Goal: Transaction & Acquisition: Purchase product/service

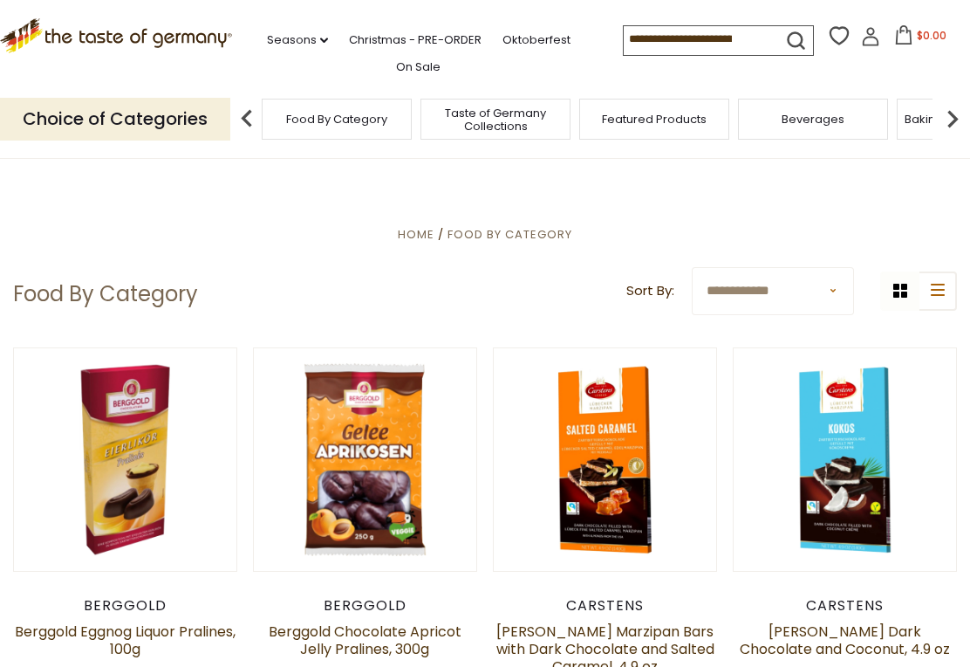
click at [417, 33] on link "Christmas - PRE-ORDER" at bounding box center [415, 40] width 133 height 19
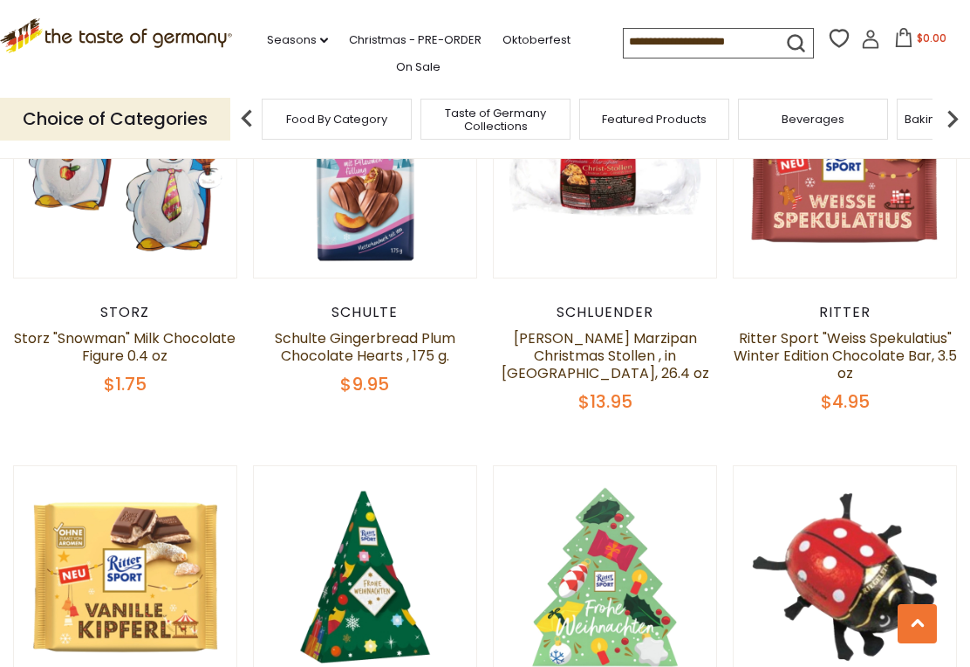
scroll to position [2183, 0]
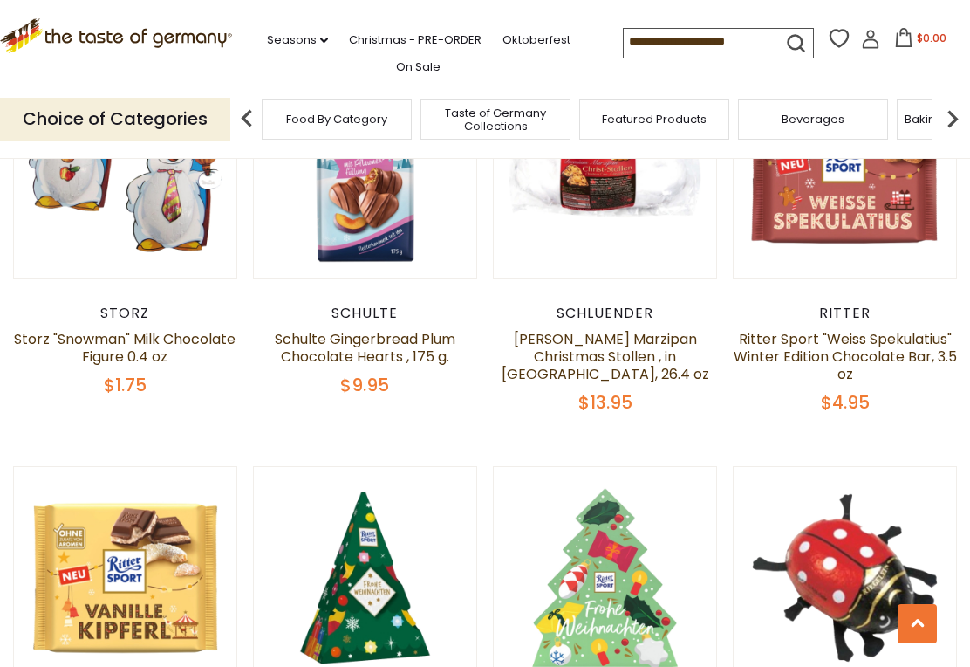
click at [624, 44] on input at bounding box center [697, 41] width 147 height 24
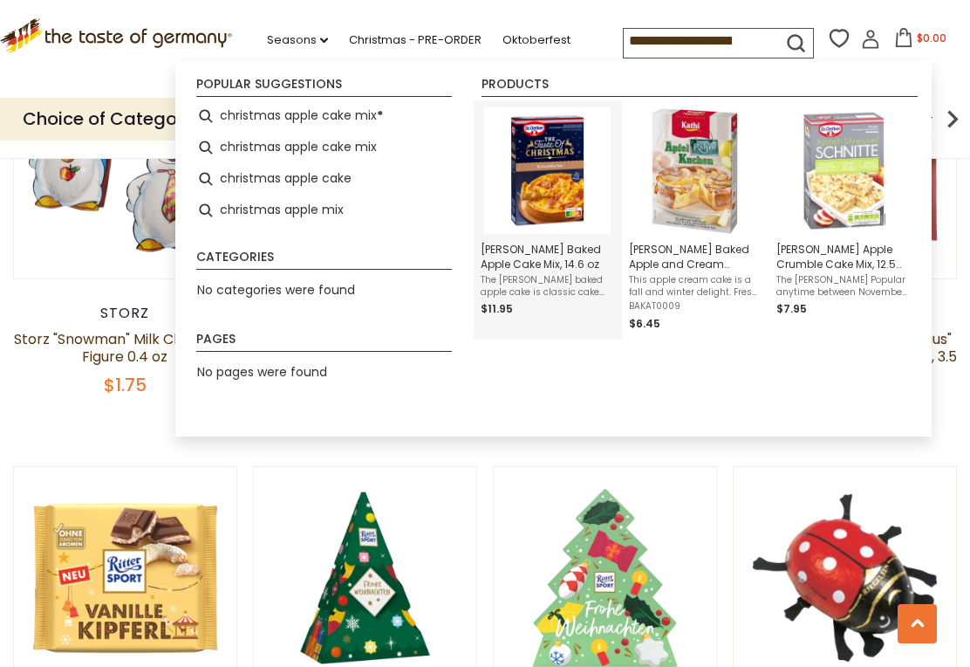
type input "**********"
click at [557, 173] on img "Dr. Oetker Baked Apple Cake Mix, 14.6 oz" at bounding box center [547, 170] width 127 height 127
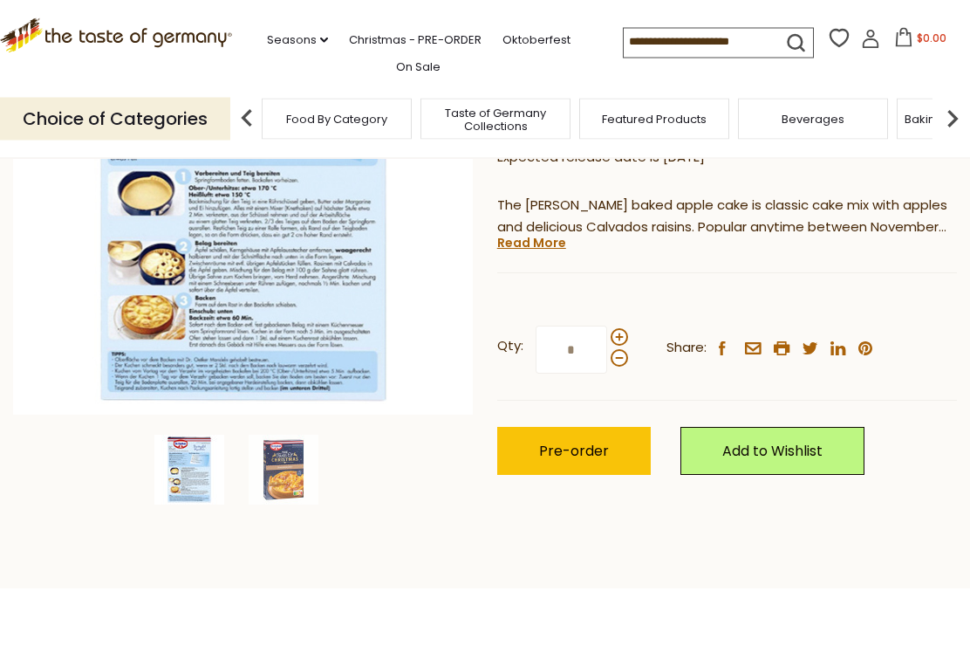
scroll to position [293, 0]
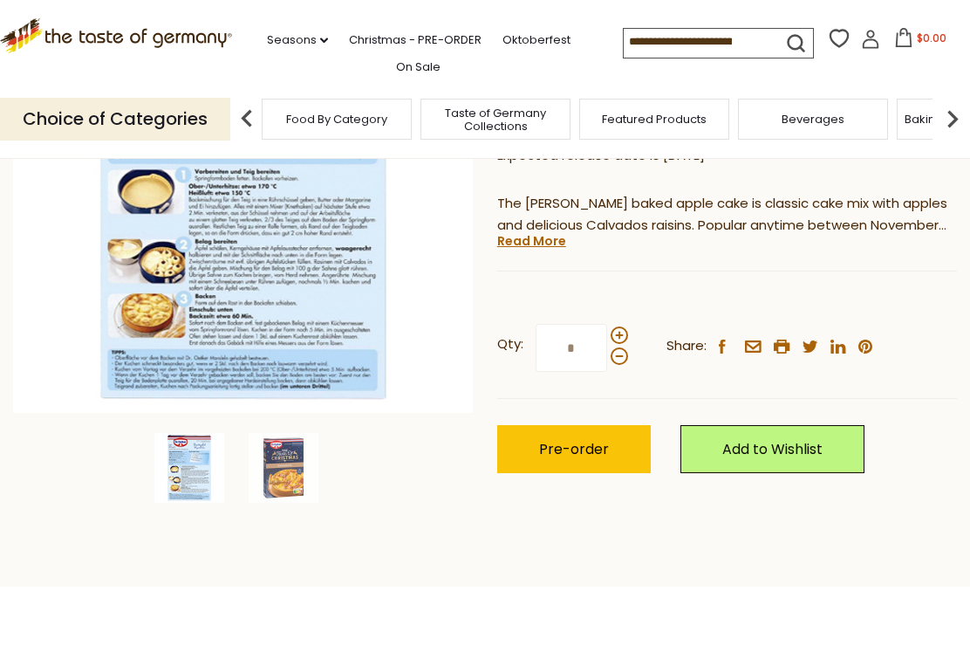
click at [580, 449] on span "Pre-order" at bounding box center [574, 449] width 70 height 20
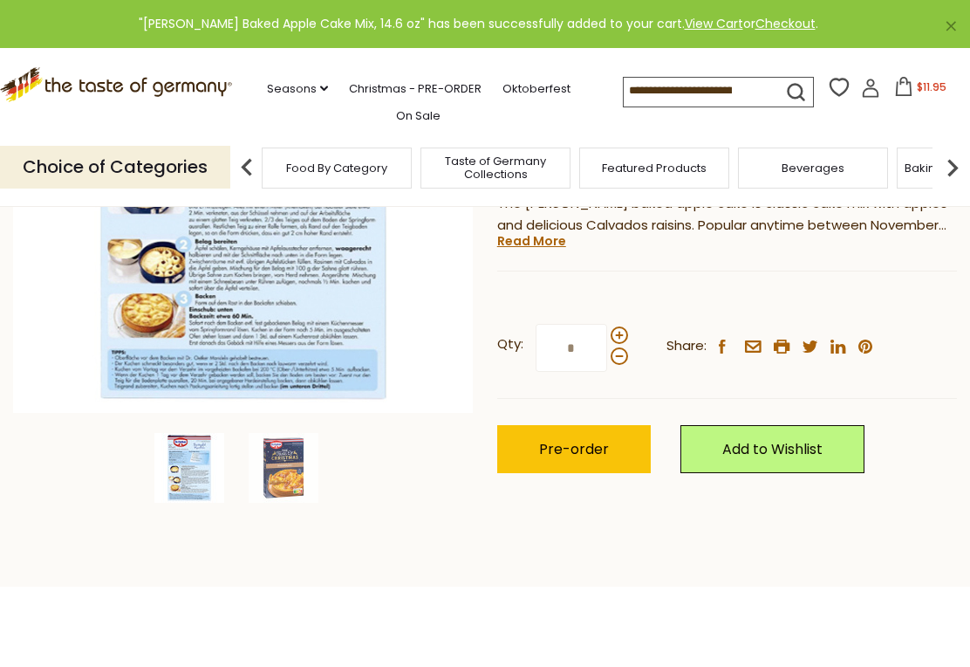
click at [620, 332] on span at bounding box center [619, 334] width 17 height 17
click at [607, 332] on input "*" at bounding box center [572, 348] width 72 height 48
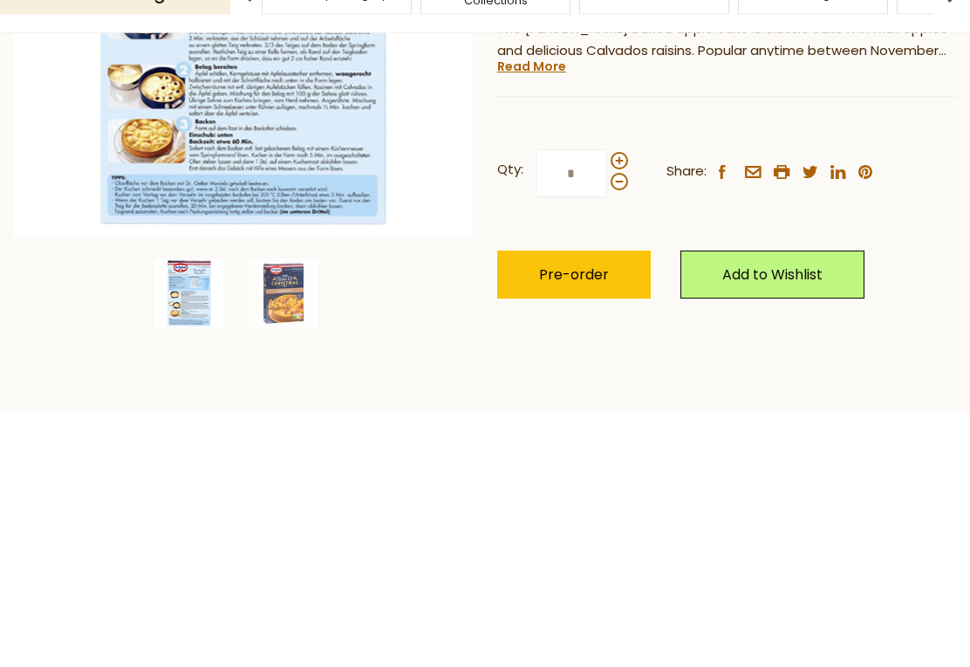
click at [617, 347] on span at bounding box center [619, 355] width 17 height 17
click at [607, 324] on input "*" at bounding box center [572, 348] width 72 height 48
click at [625, 298] on div "Qty: * Share: facebook email printer twitter linkedin pinterest" at bounding box center [727, 348] width 460 height 101
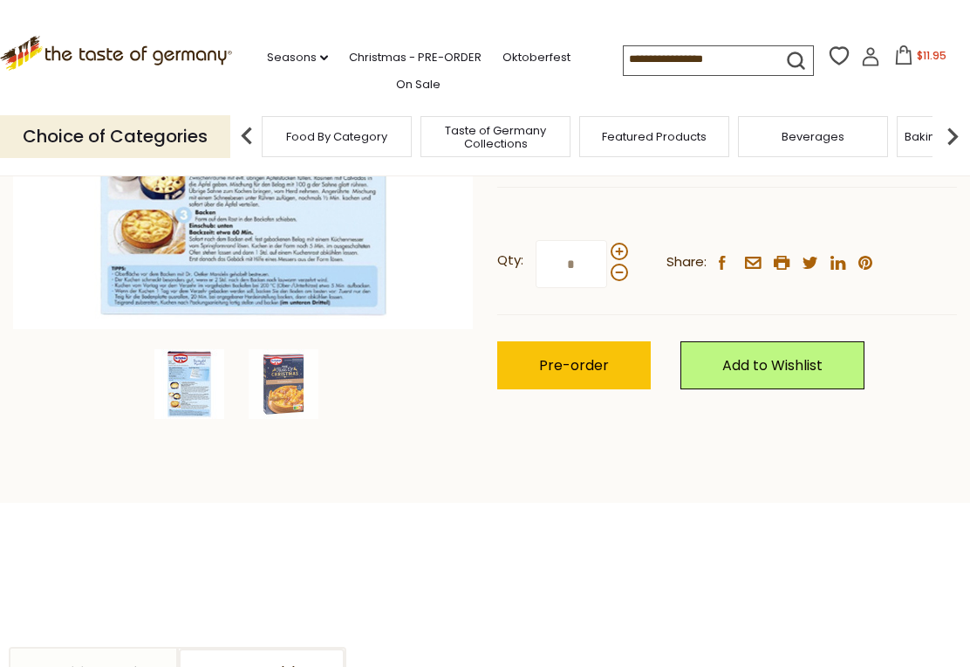
scroll to position [342, 0]
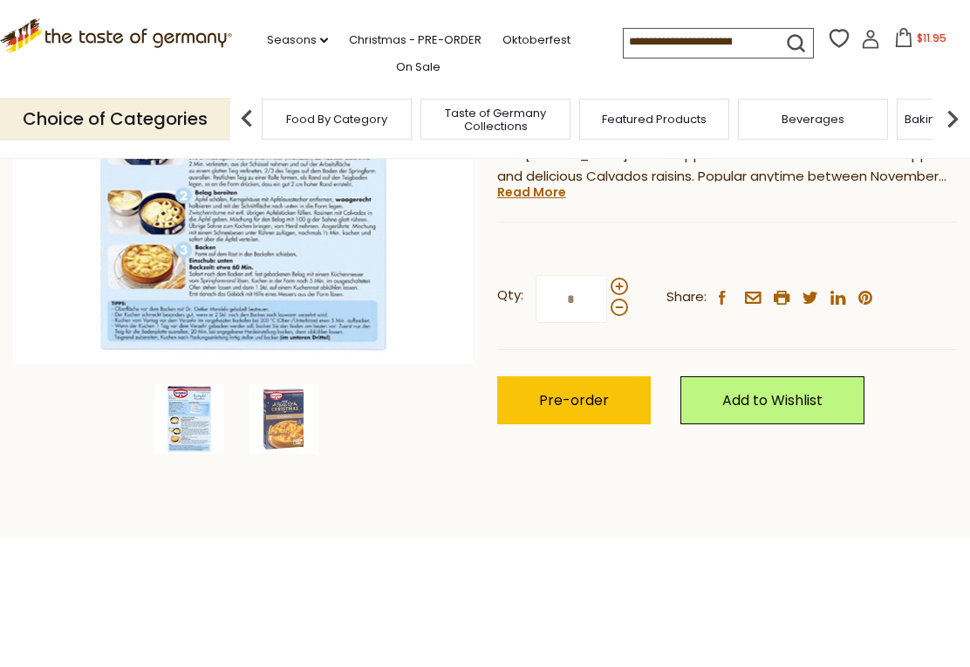
click at [615, 278] on span at bounding box center [619, 286] width 17 height 17
click at [607, 277] on input "*" at bounding box center [572, 299] width 72 height 48
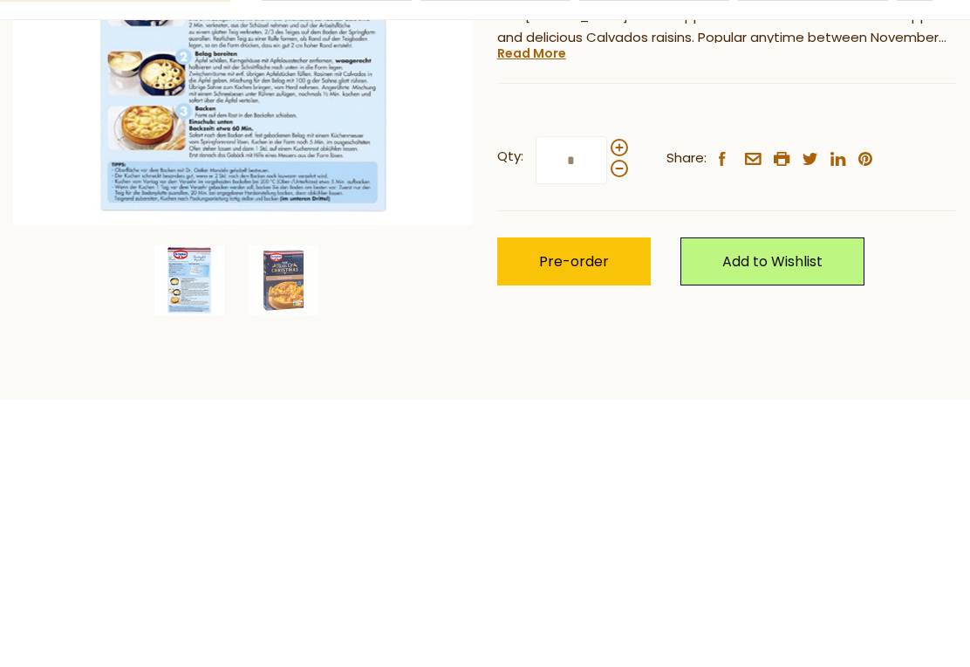
click at [624, 298] on span at bounding box center [619, 306] width 17 height 17
click at [607, 275] on input "*" at bounding box center [572, 299] width 72 height 48
type input "*"
click at [580, 390] on span "Pre-order" at bounding box center [574, 400] width 70 height 20
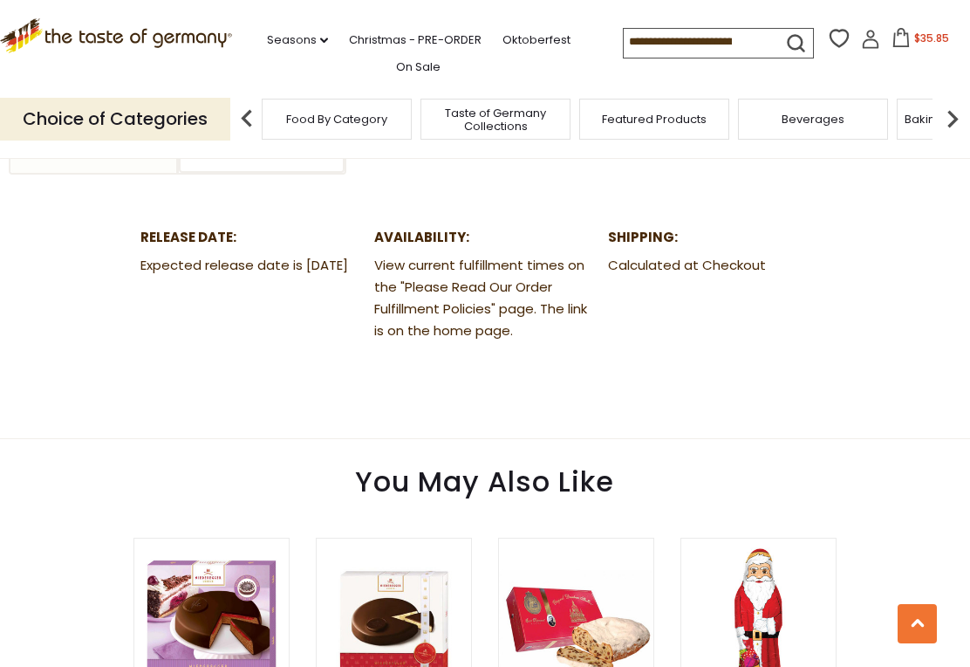
scroll to position [900, 0]
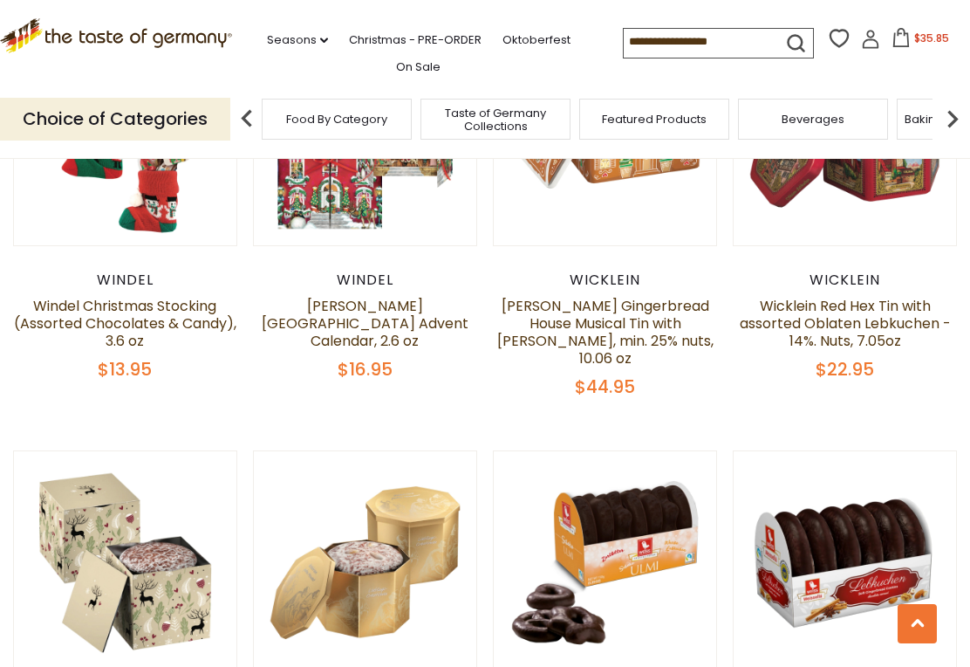
scroll to position [984, 0]
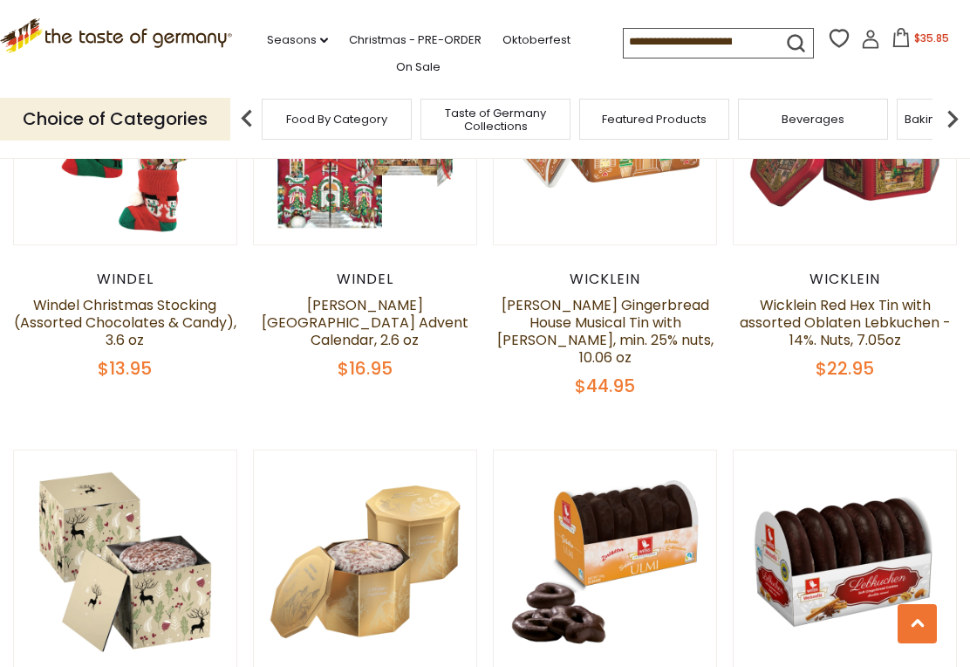
click at [624, 39] on input at bounding box center [697, 41] width 147 height 24
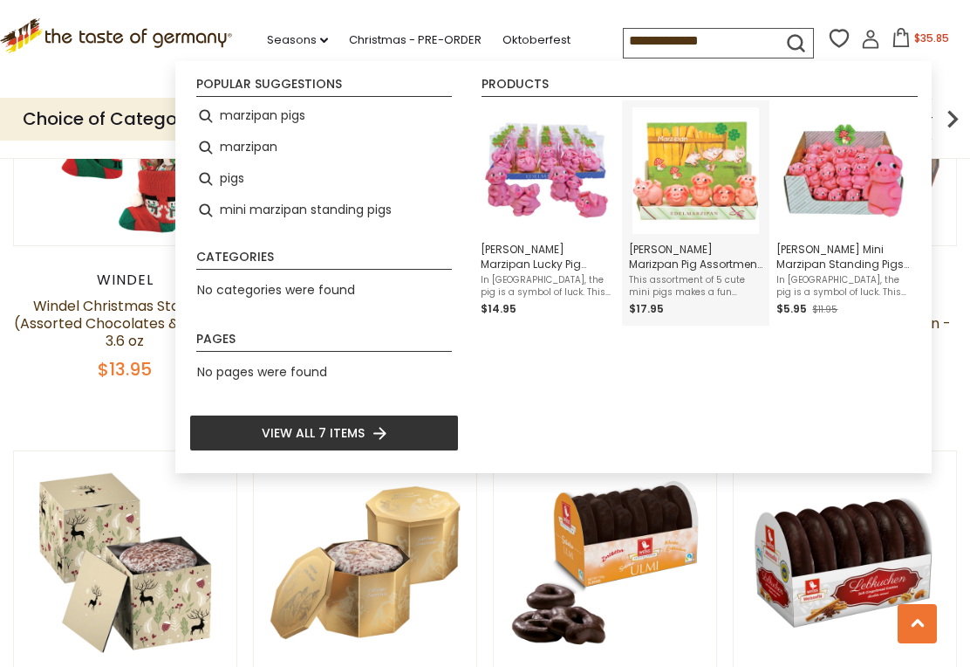
type input "**********"
click at [703, 195] on img "Funsch Marizpan Pig Assortment (5 piece), 4.4 oz." at bounding box center [696, 170] width 127 height 127
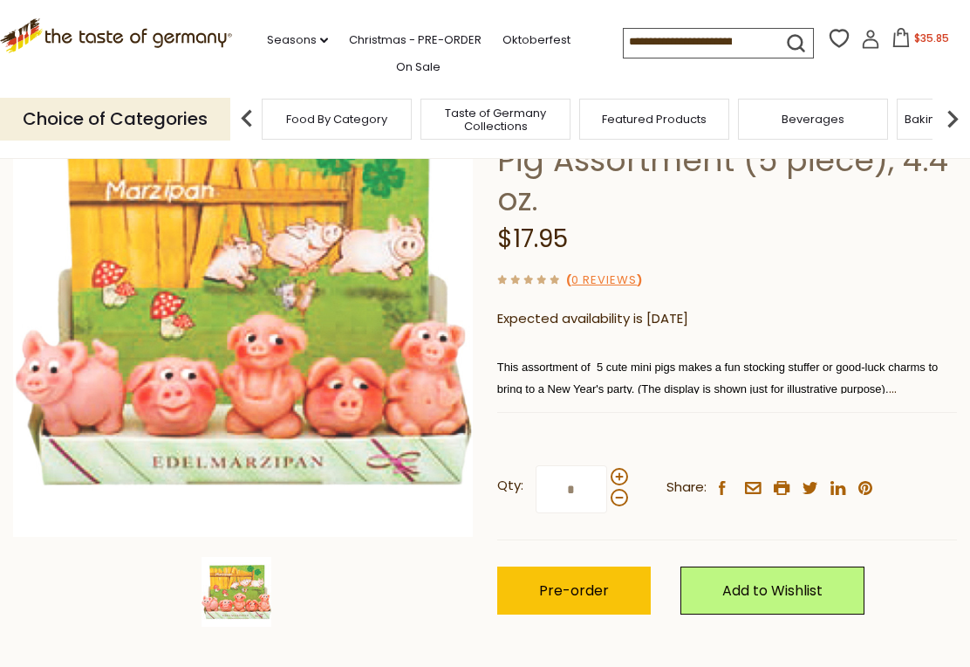
scroll to position [168, 0]
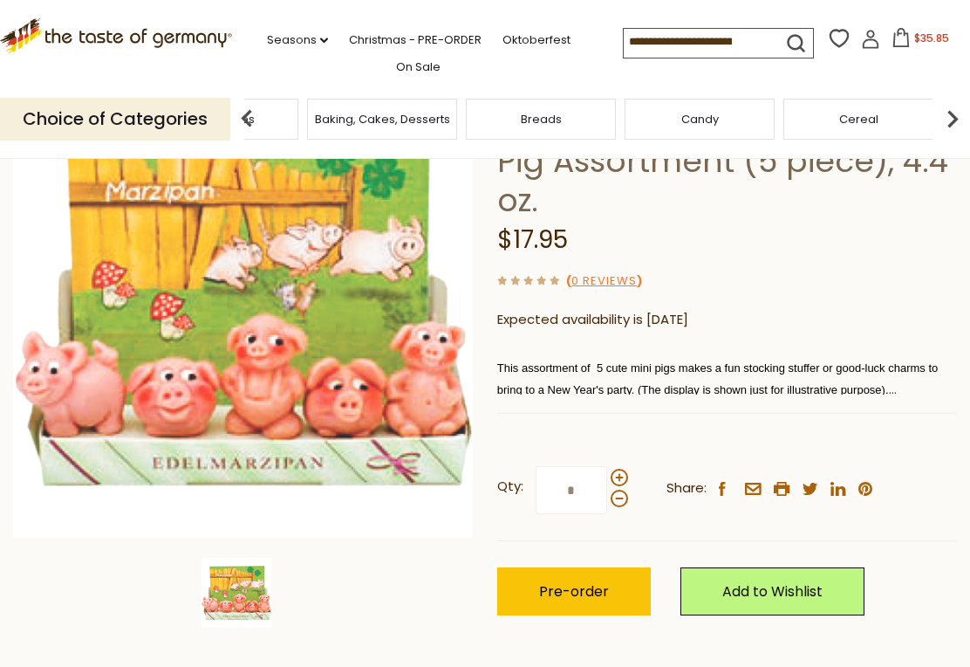
click at [425, 116] on div "Cookies" at bounding box center [350, 119] width 150 height 41
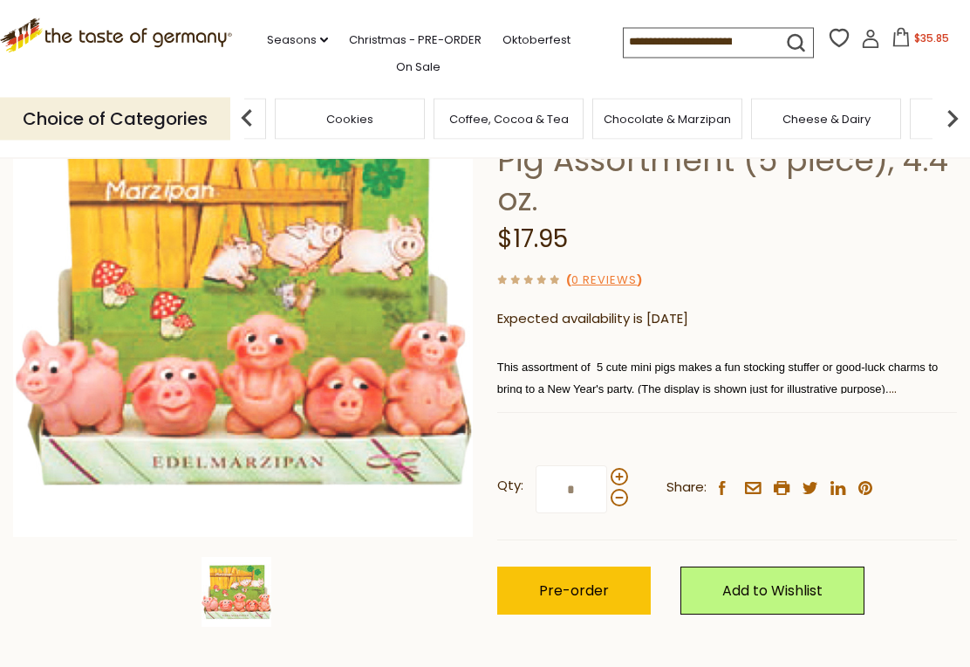
scroll to position [169, 0]
click at [420, 646] on section "Home Christmas - PRE-ORDER Funsch Marizpan Pig Assortment (5 piece), 4.4 oz. Fu…" at bounding box center [485, 353] width 970 height 739
click at [620, 468] on span at bounding box center [619, 476] width 17 height 17
click at [607, 465] on input "*" at bounding box center [572, 489] width 72 height 48
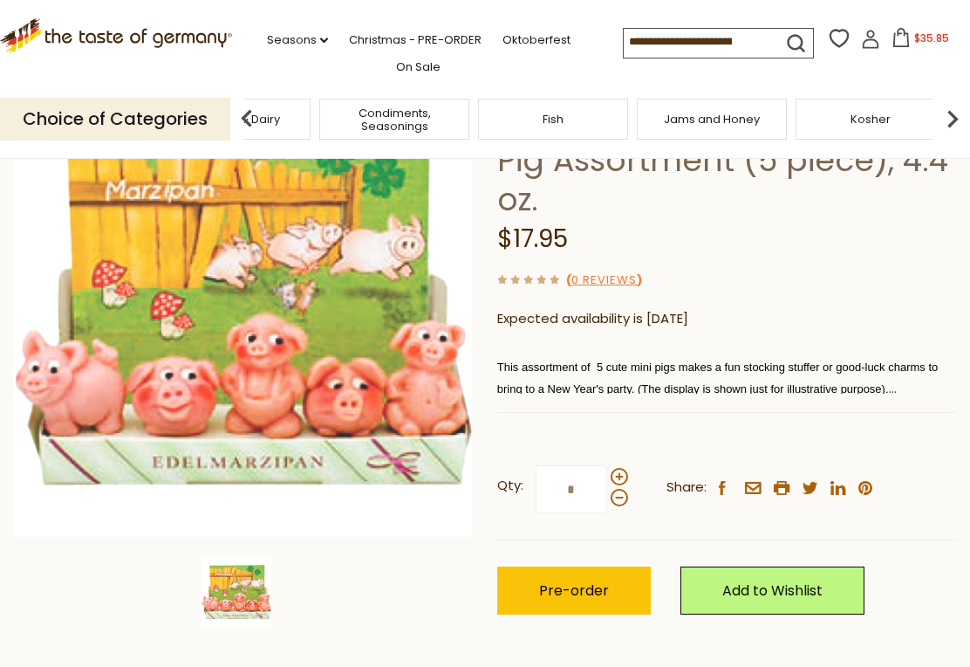
type input "*"
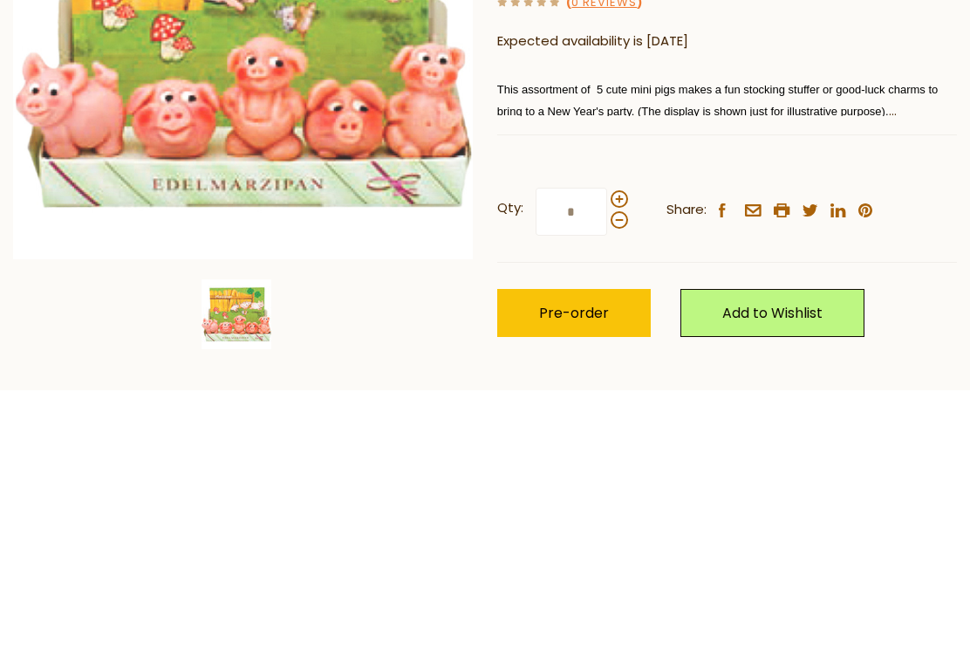
type input "*"
click at [586, 580] on span "Pre-order" at bounding box center [574, 590] width 70 height 20
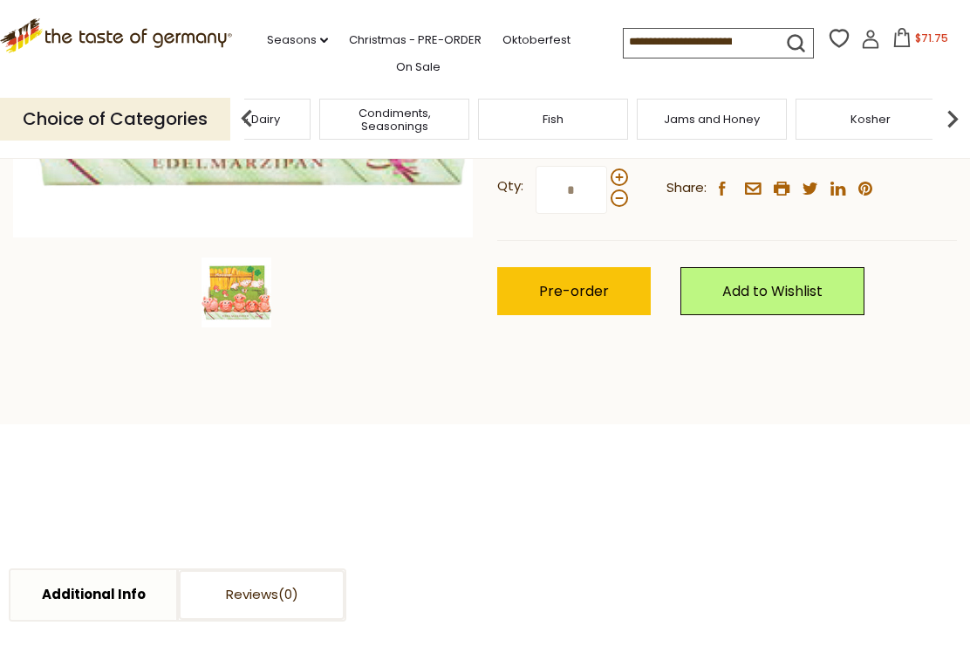
scroll to position [466, 0]
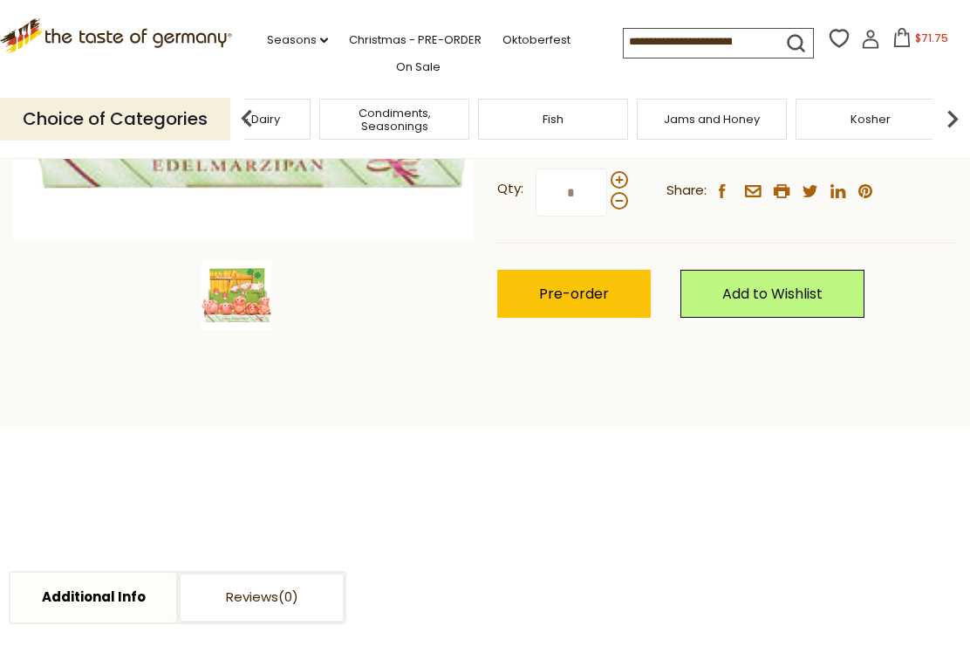
click at [255, 120] on img at bounding box center [247, 118] width 35 height 35
click at [310, 115] on div "Cheese & Dairy" at bounding box center [235, 119] width 150 height 41
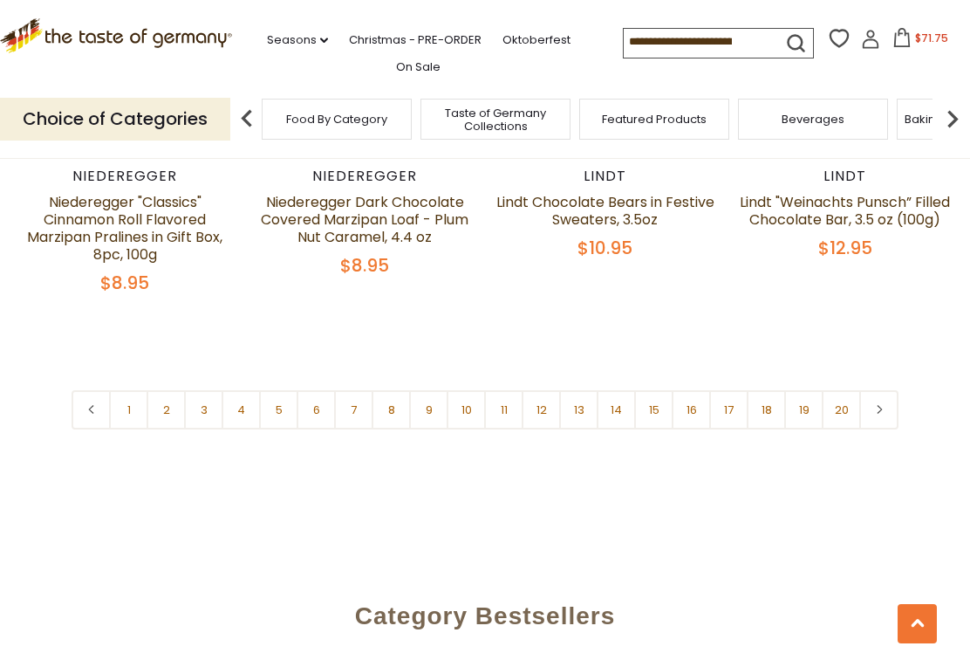
scroll to position [3966, 0]
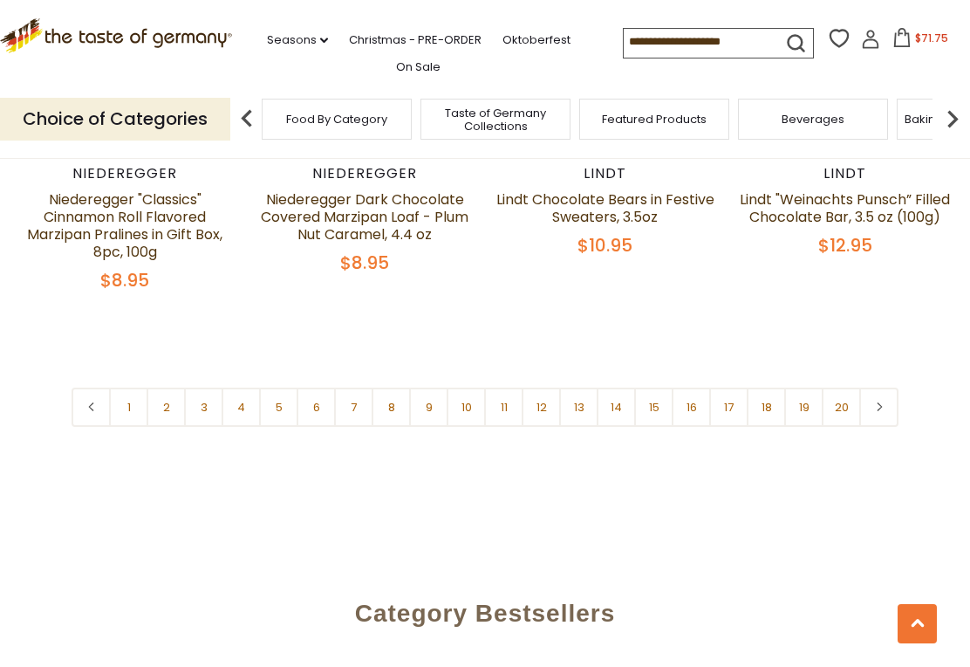
click at [128, 412] on link "1" at bounding box center [128, 406] width 39 height 39
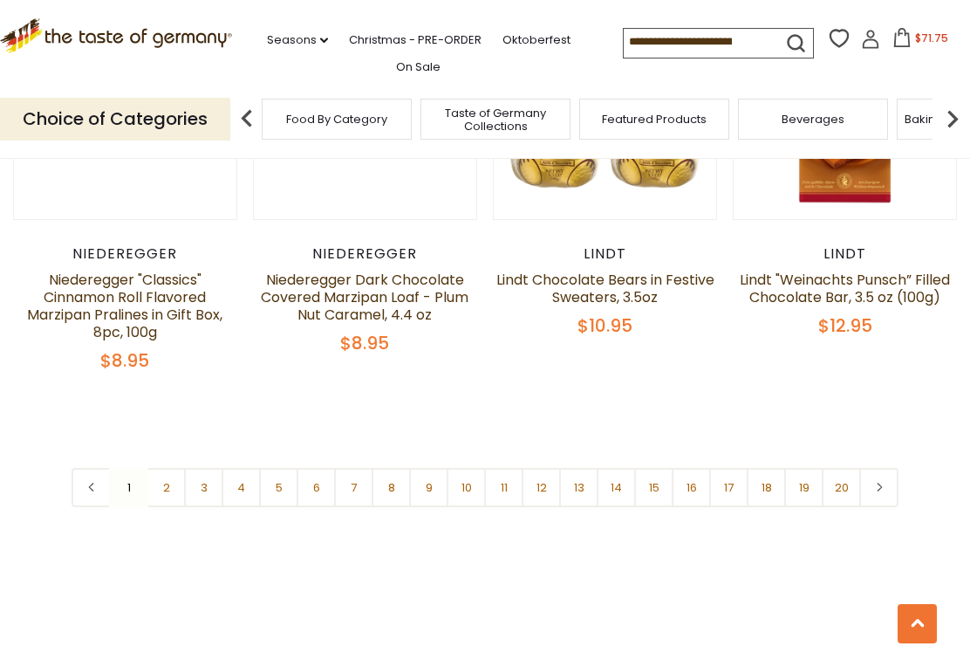
scroll to position [3887, 0]
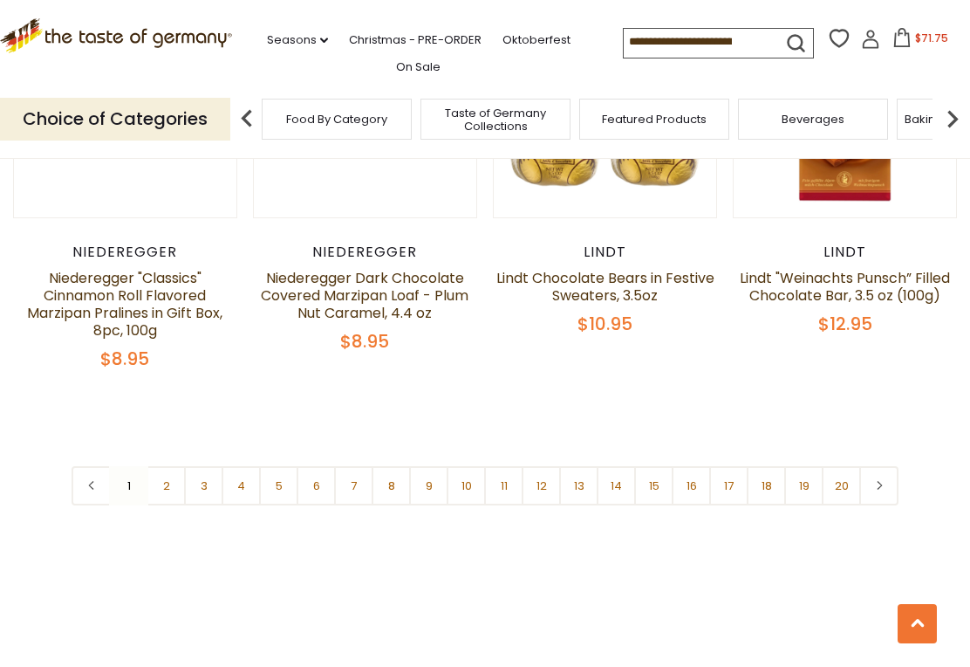
click at [168, 490] on link "2" at bounding box center [166, 485] width 39 height 39
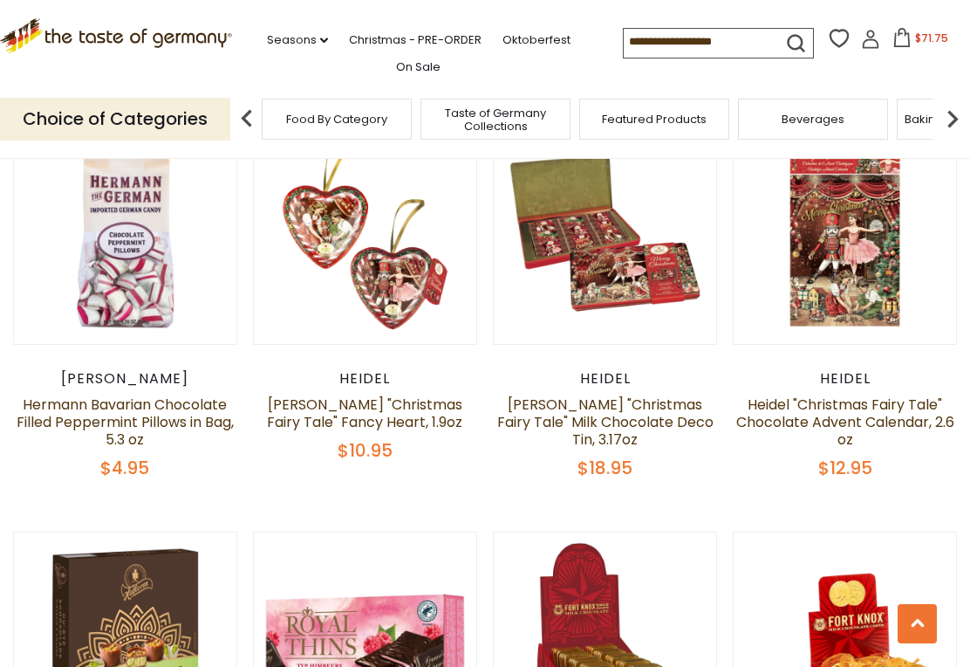
scroll to position [878, 0]
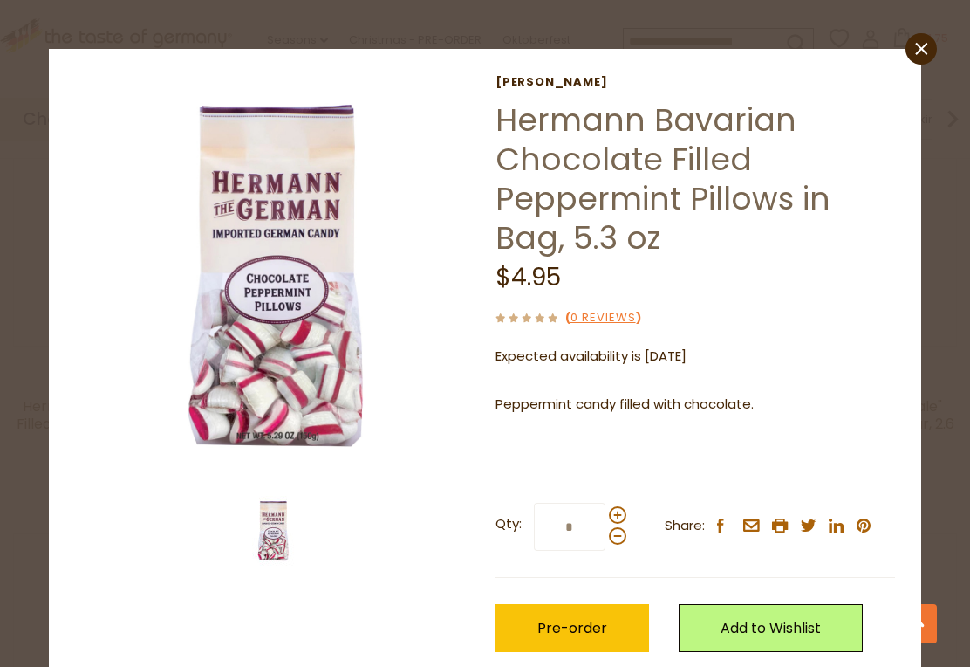
click at [581, 631] on span "Pre-order" at bounding box center [573, 628] width 70 height 20
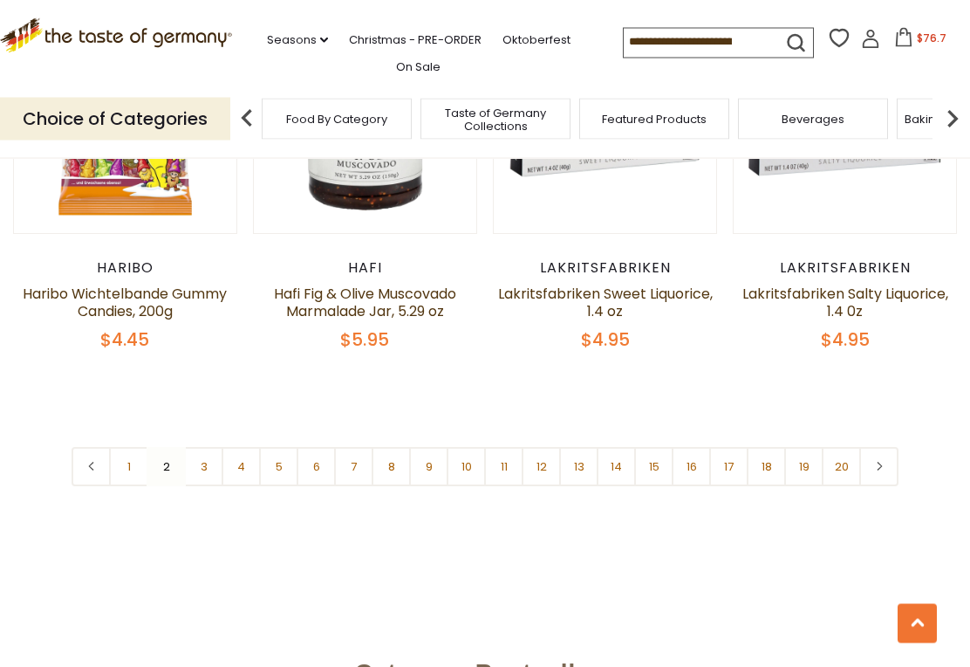
scroll to position [3985, 0]
click at [205, 447] on link "3" at bounding box center [203, 466] width 39 height 39
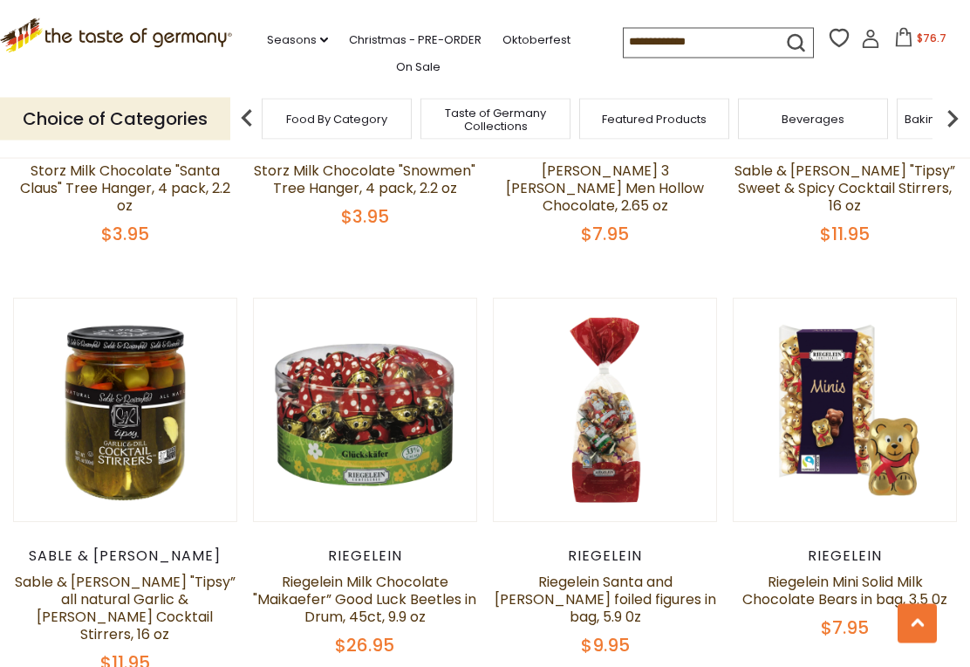
scroll to position [3614, 0]
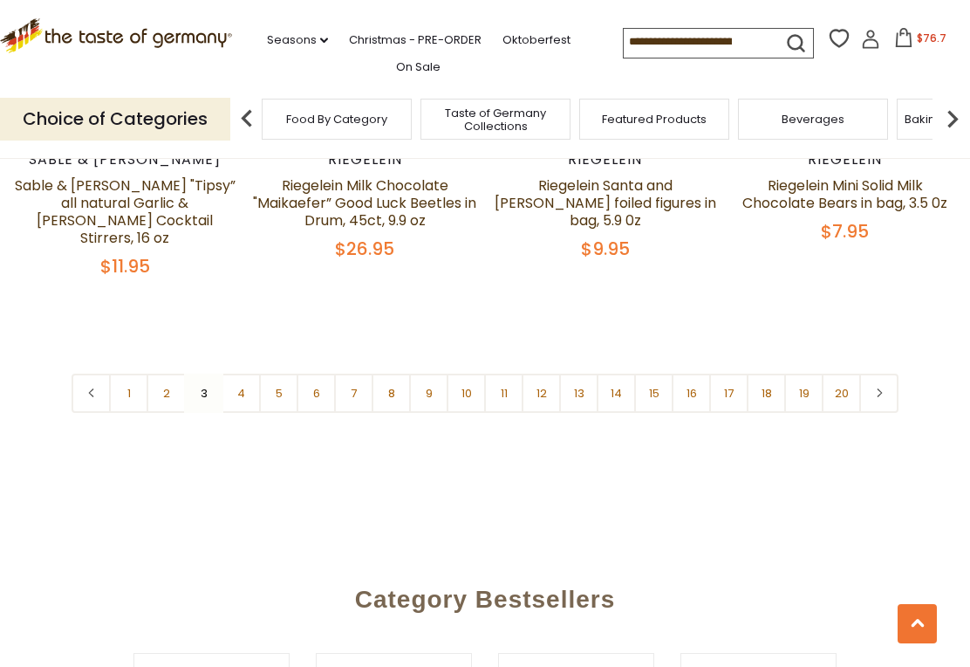
click at [246, 374] on link "4" at bounding box center [241, 393] width 39 height 39
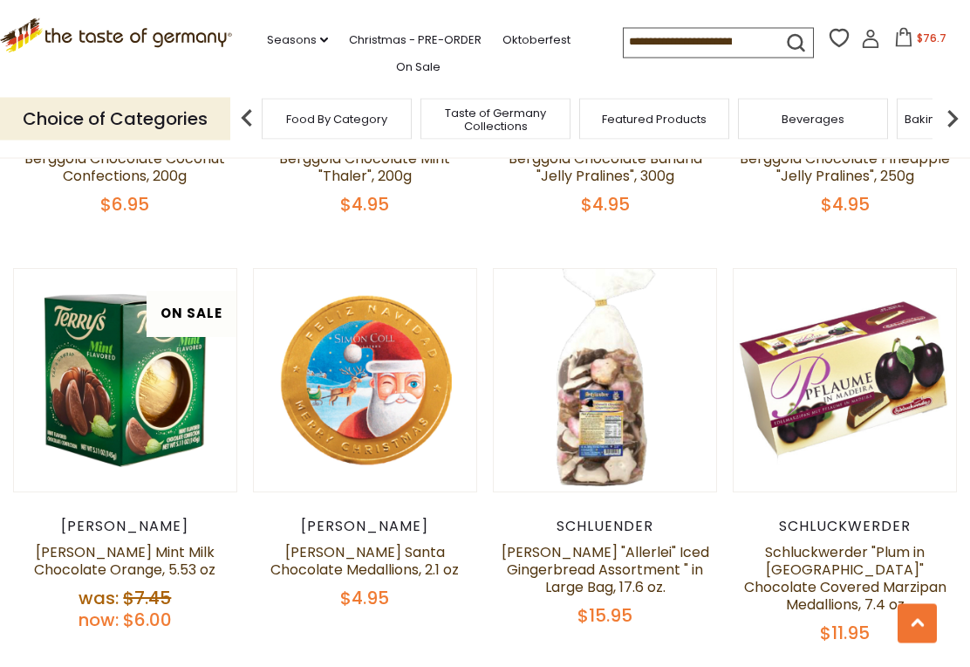
scroll to position [2819, 0]
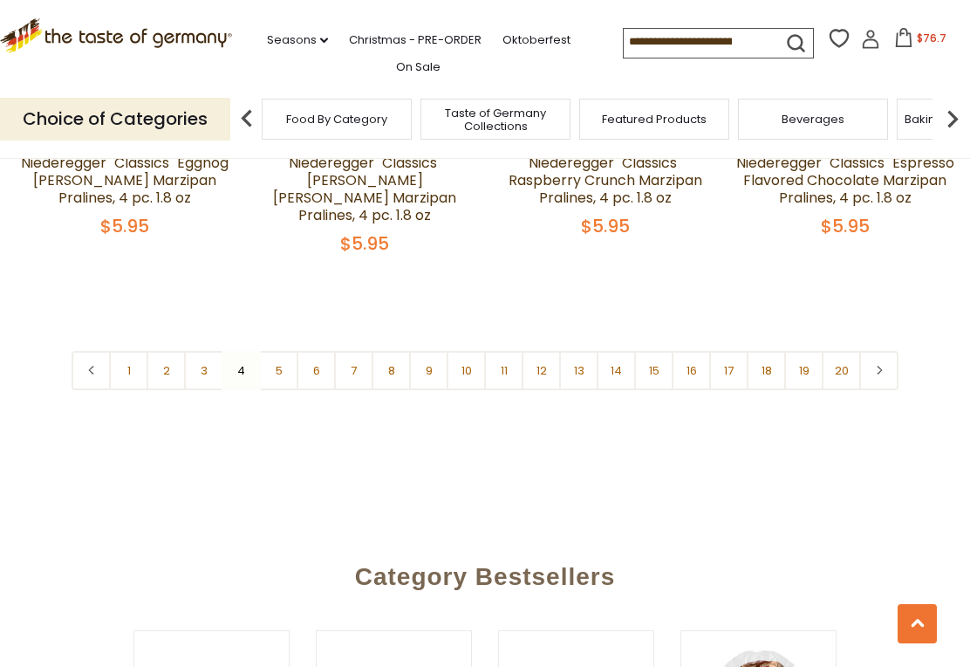
click at [285, 351] on link "5" at bounding box center [278, 370] width 39 height 39
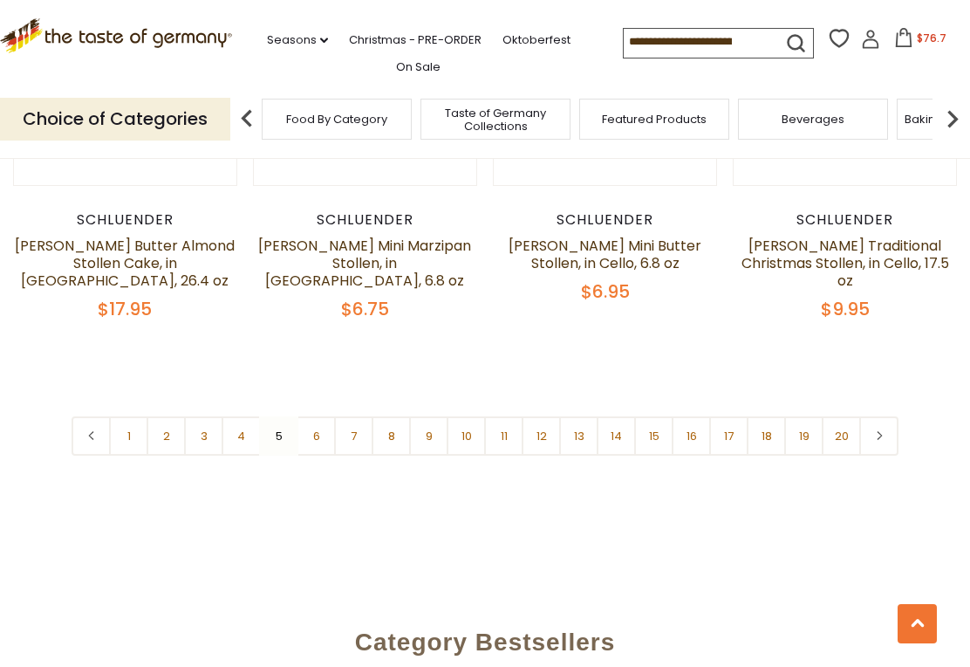
scroll to position [4005, 0]
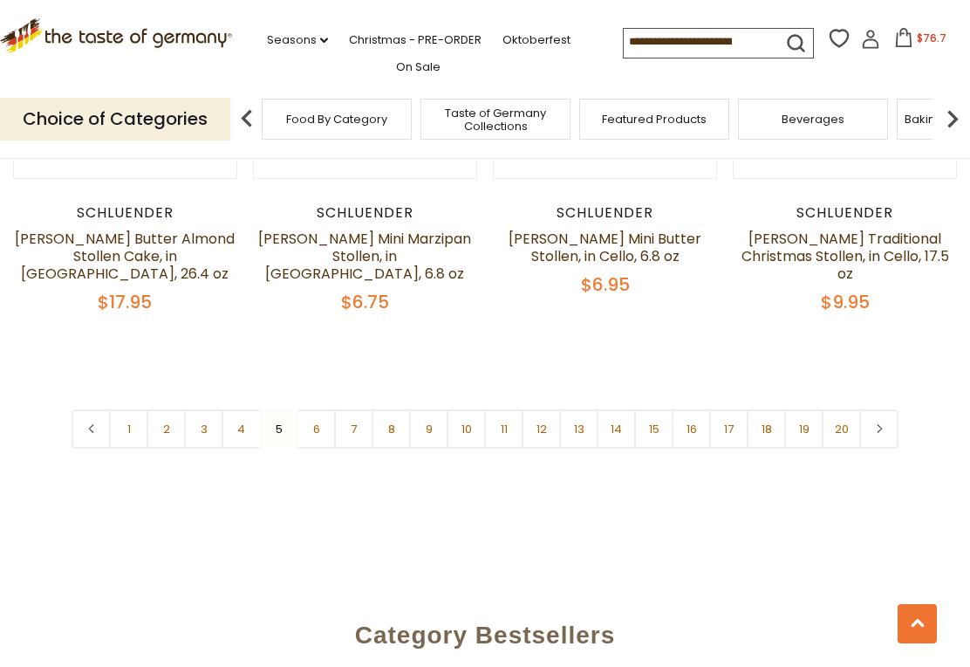
click at [322, 409] on link "6" at bounding box center [316, 428] width 39 height 39
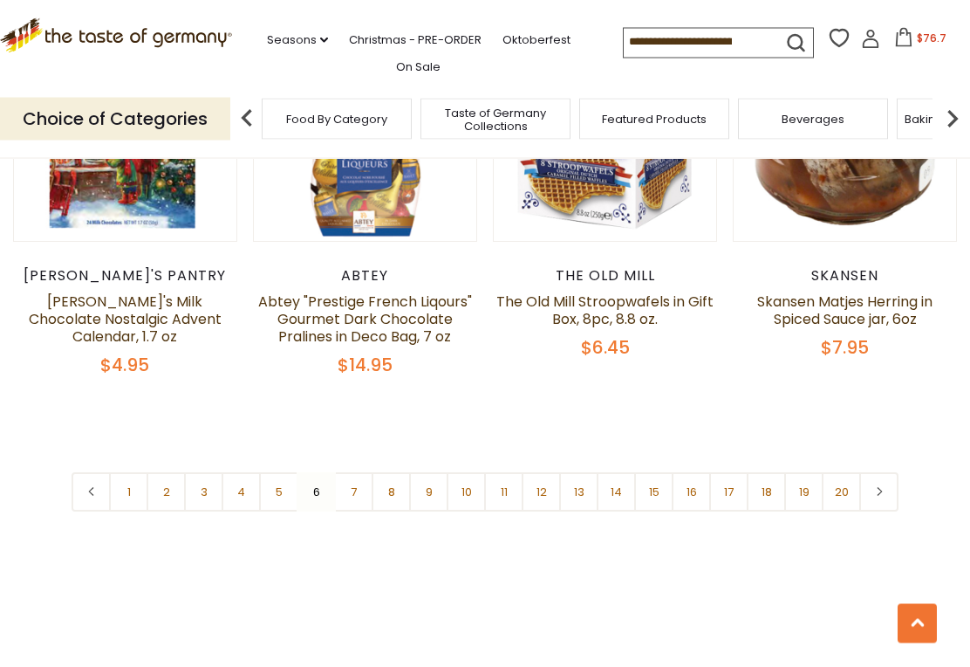
scroll to position [3925, 0]
click at [360, 472] on link "7" at bounding box center [353, 491] width 39 height 39
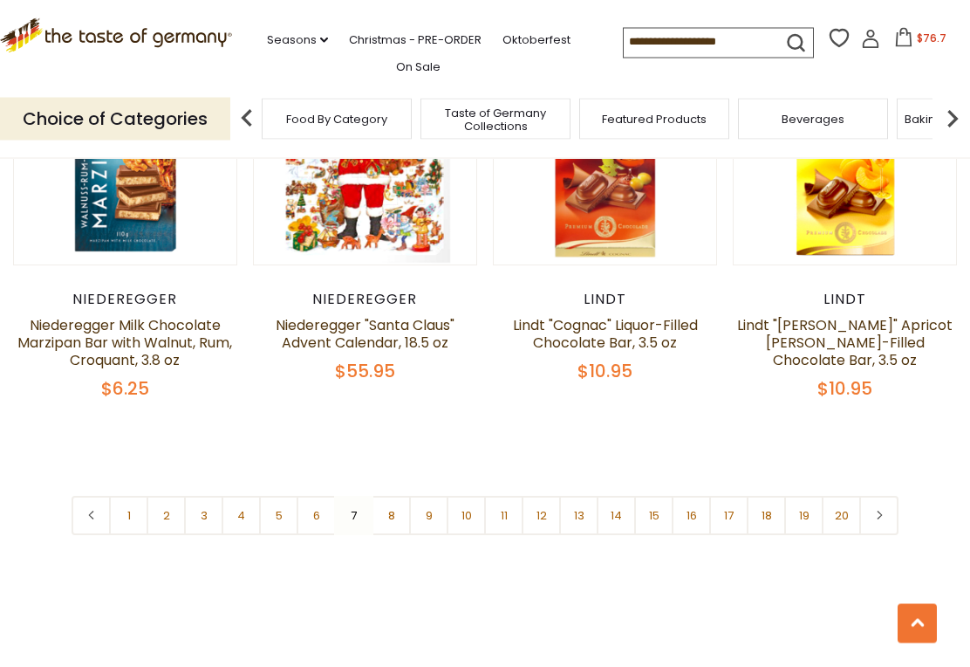
scroll to position [3946, 0]
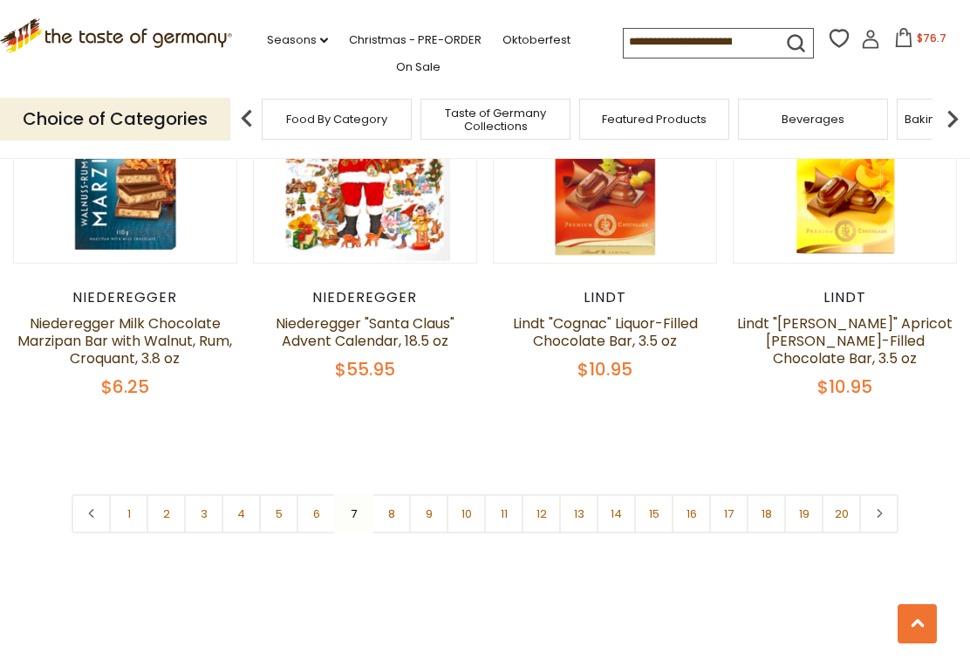
click at [396, 494] on link "8" at bounding box center [391, 513] width 39 height 39
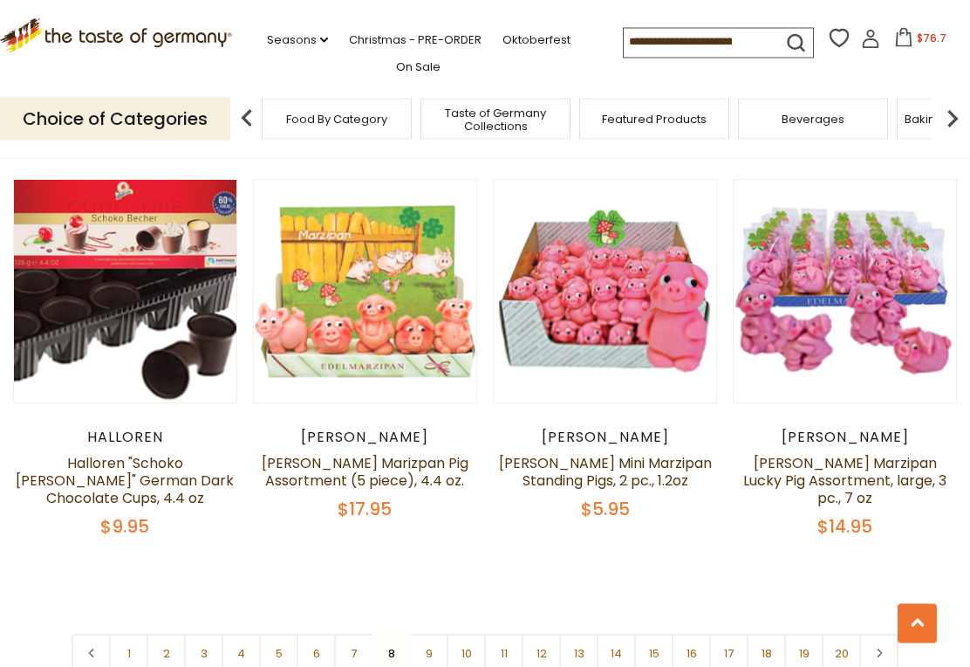
scroll to position [3781, 0]
click at [431, 634] on link "9" at bounding box center [428, 653] width 39 height 39
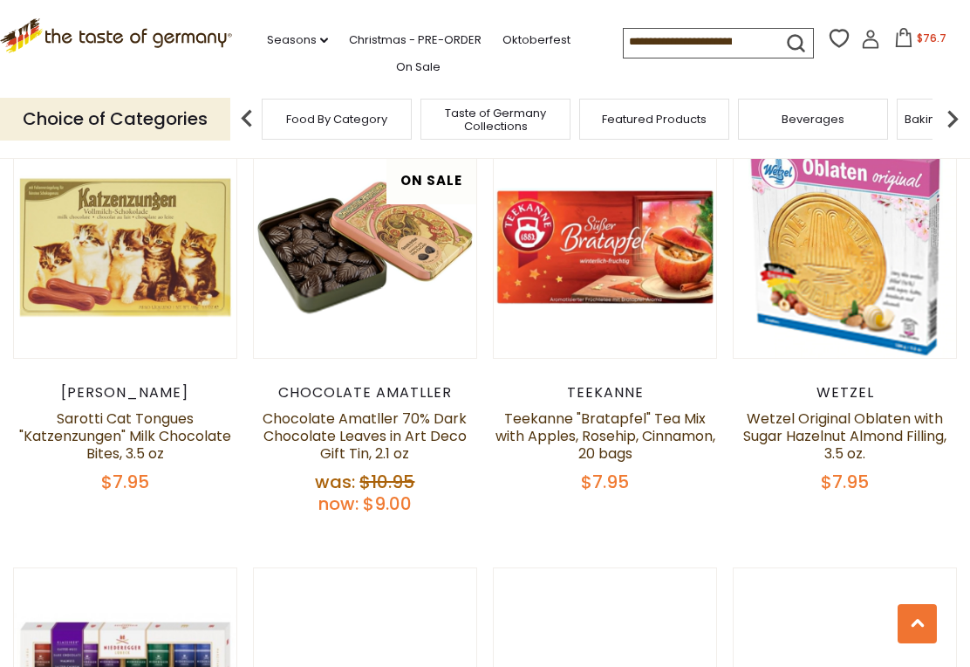
scroll to position [2606, 0]
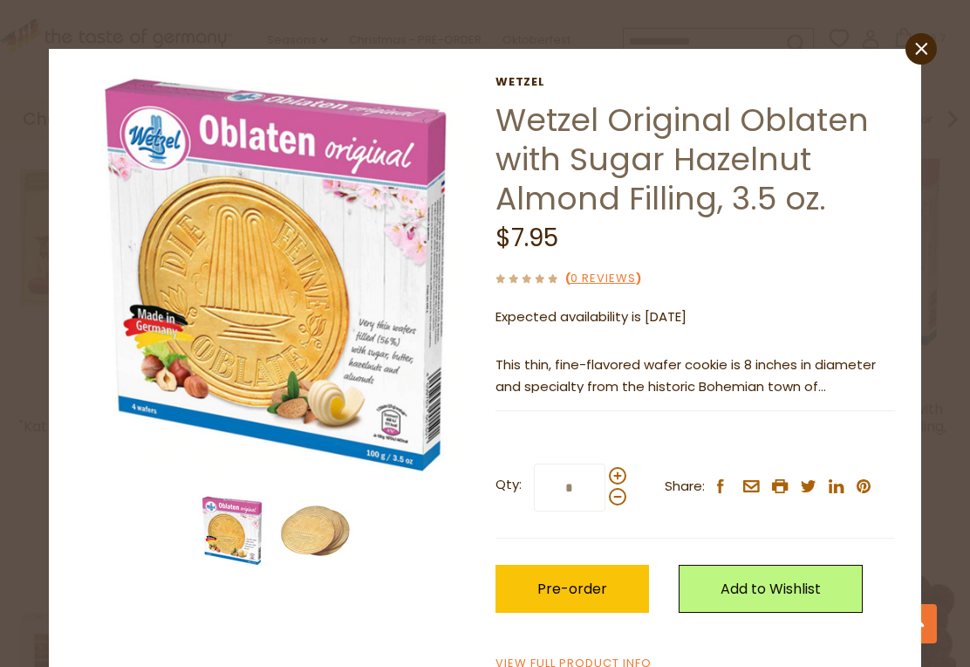
click at [584, 588] on span "Pre-order" at bounding box center [573, 589] width 70 height 20
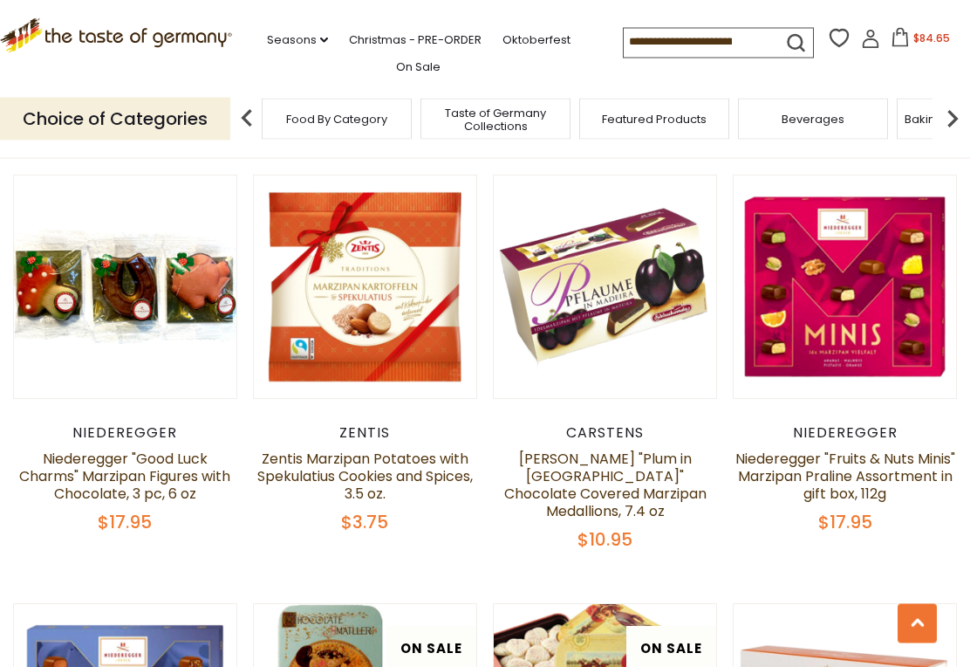
scroll to position [3370, 0]
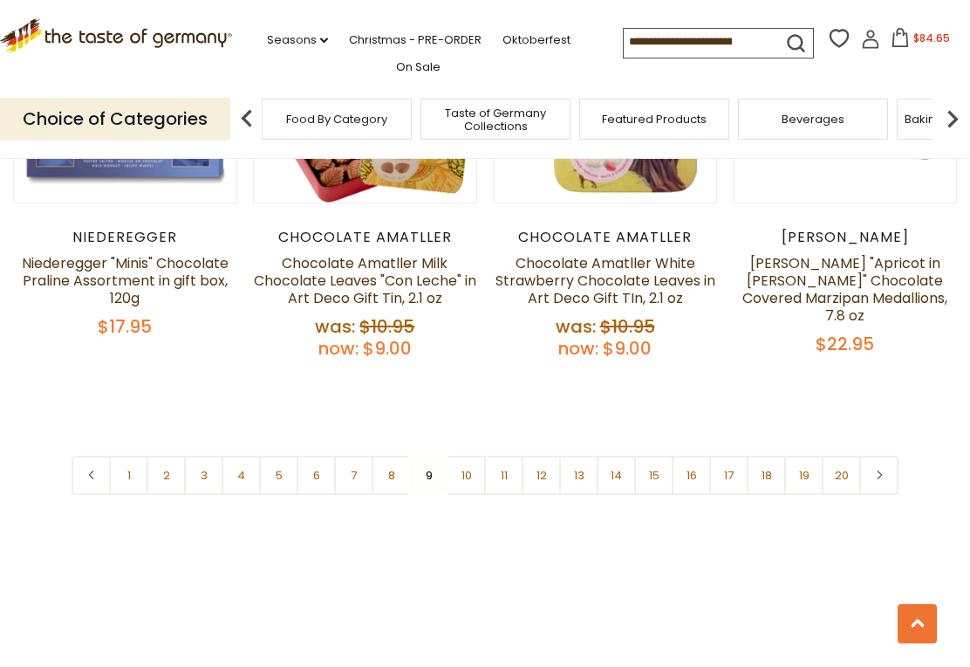
click at [468, 456] on link "10" at bounding box center [466, 475] width 39 height 39
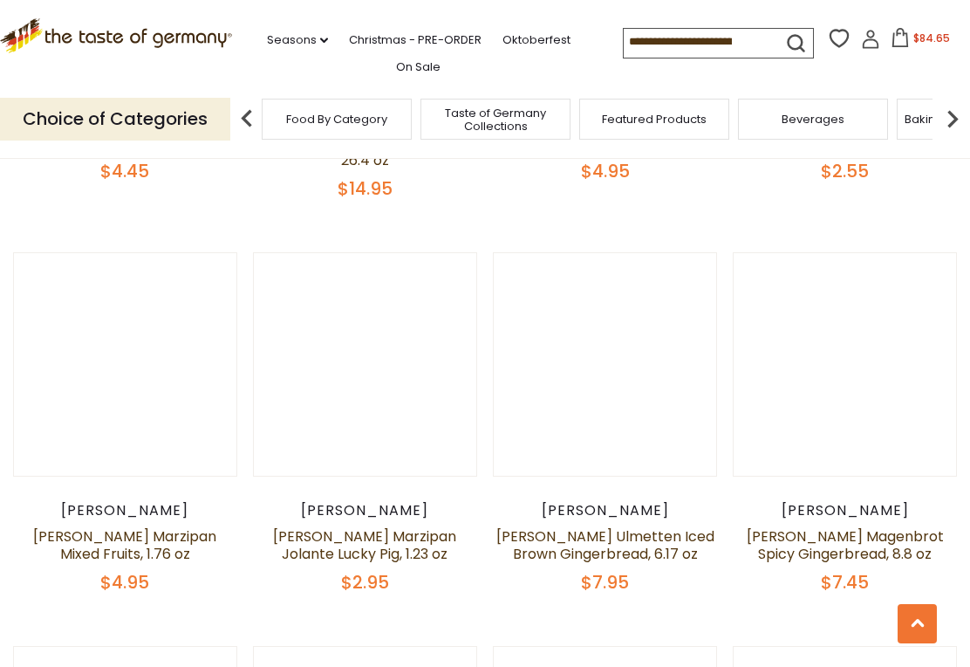
scroll to position [2017, 0]
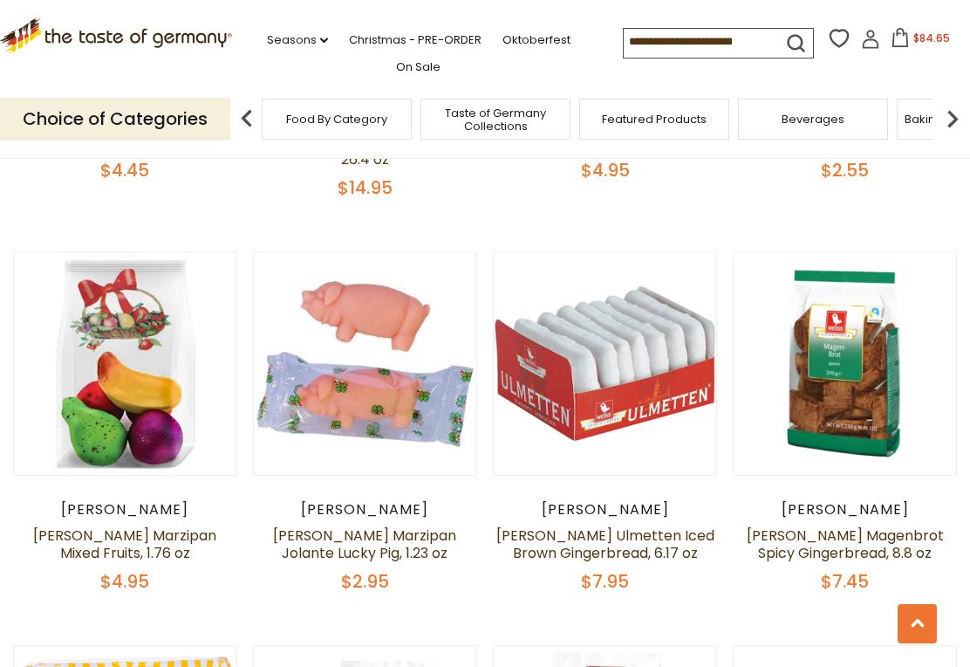
click at [371, 96] on button "Quick View" at bounding box center [365, 76] width 118 height 39
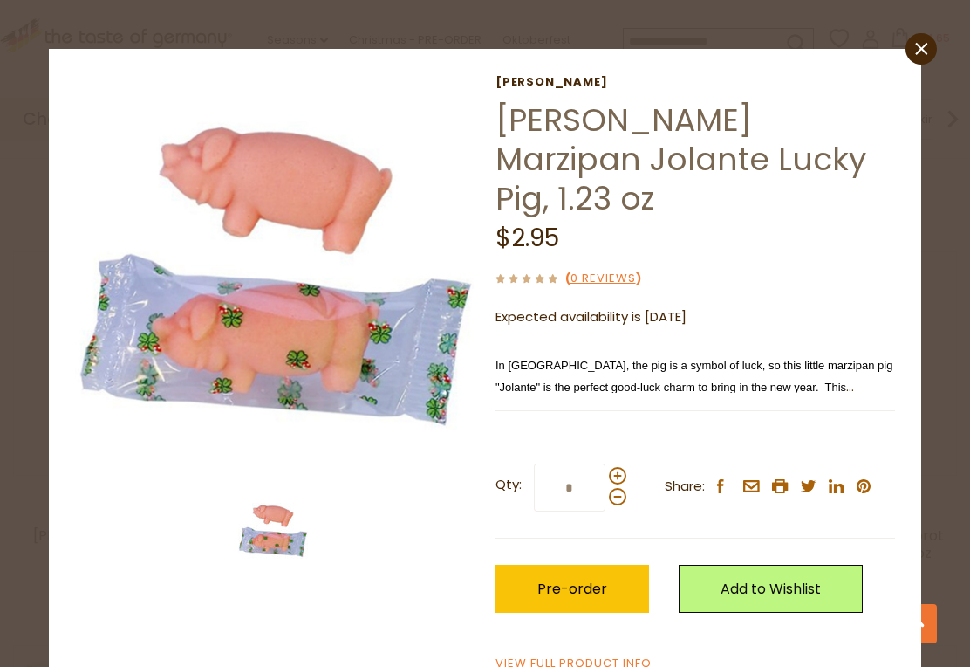
click at [616, 467] on span at bounding box center [617, 475] width 17 height 17
click at [606, 463] on input "*" at bounding box center [570, 487] width 72 height 48
type input "*"
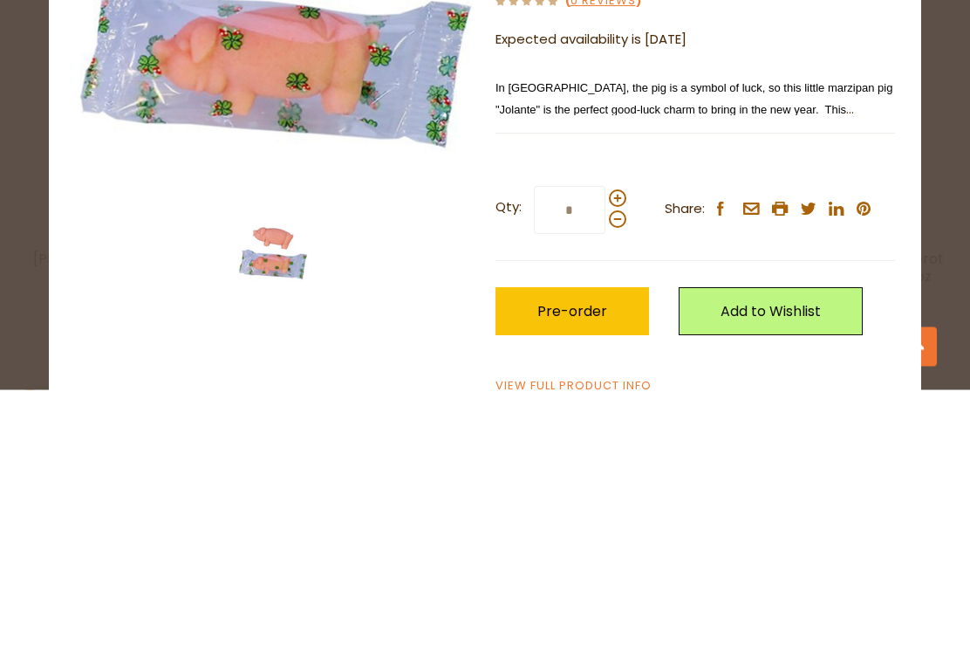
type input "*"
click at [586, 579] on span "Pre-order" at bounding box center [573, 589] width 70 height 20
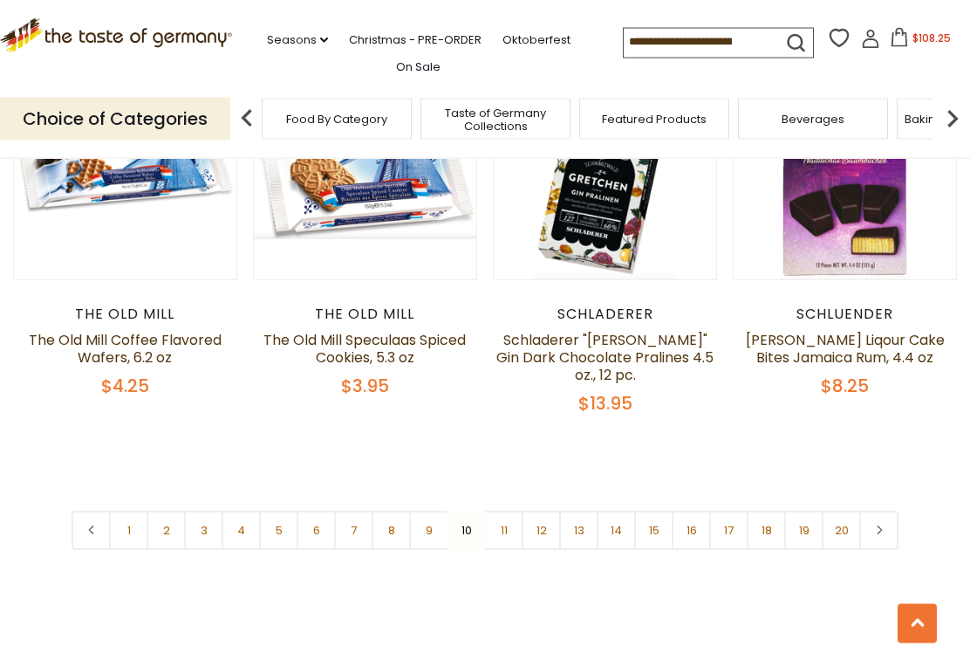
scroll to position [3882, 0]
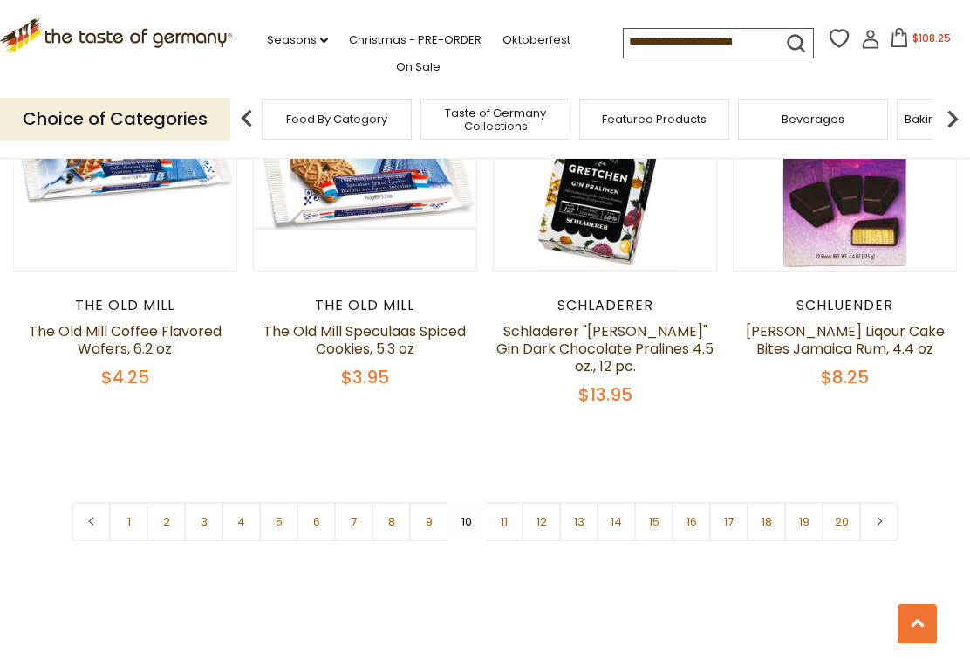
click at [506, 502] on link "11" at bounding box center [503, 521] width 39 height 39
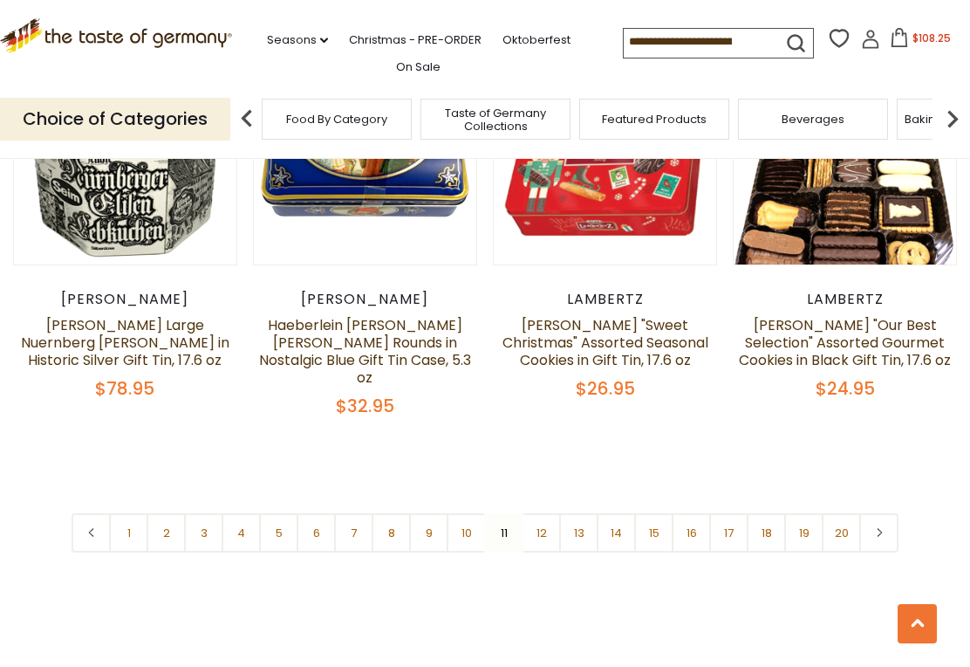
scroll to position [3870, 0]
click at [542, 513] on link "12" at bounding box center [541, 532] width 39 height 39
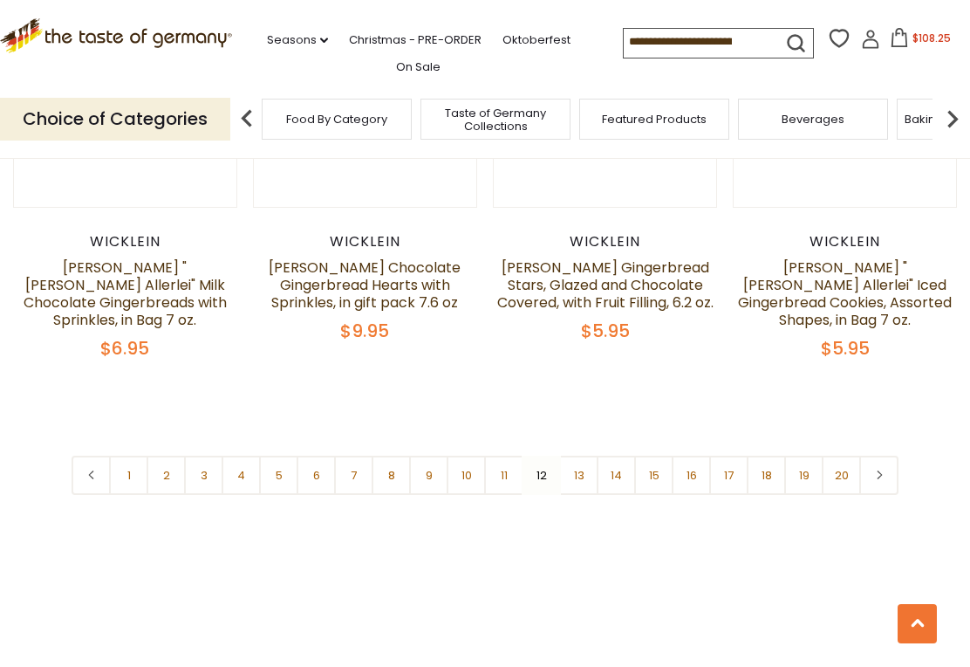
scroll to position [3918, 0]
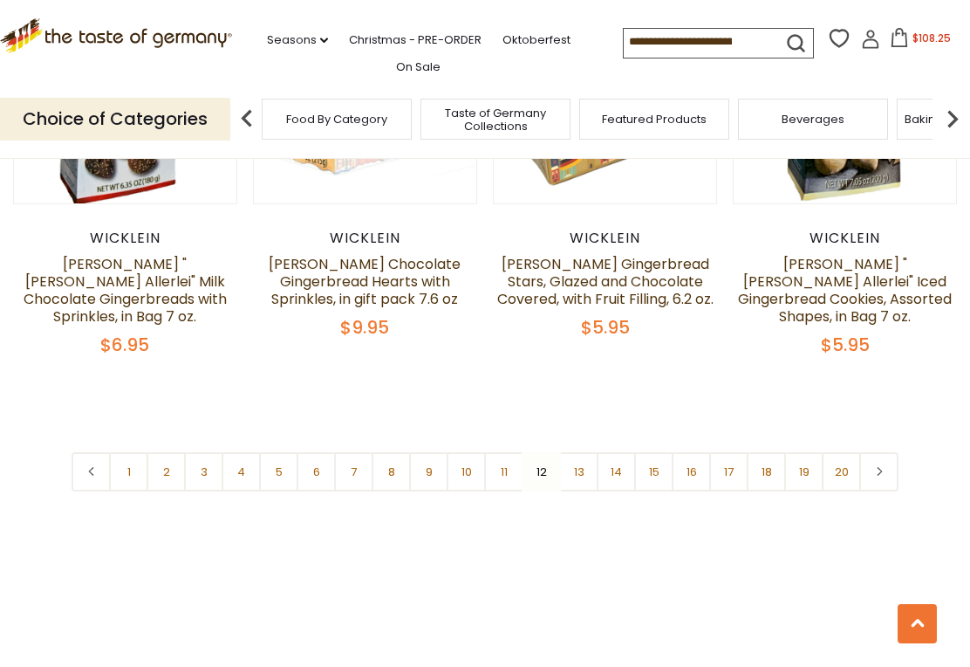
click at [584, 452] on link "13" at bounding box center [578, 471] width 39 height 39
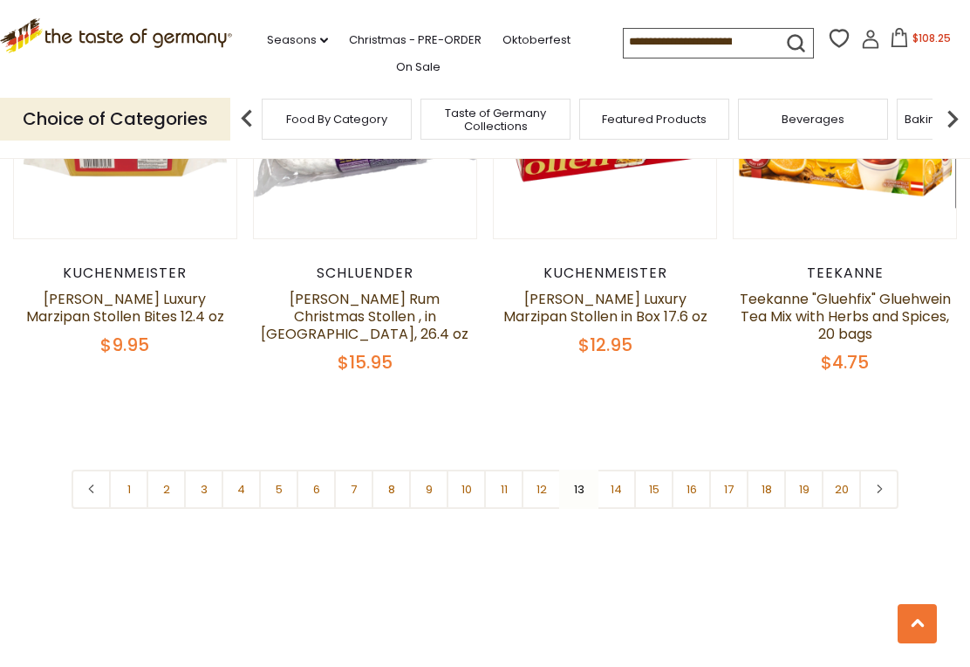
click at [616, 470] on link "14" at bounding box center [616, 489] width 39 height 39
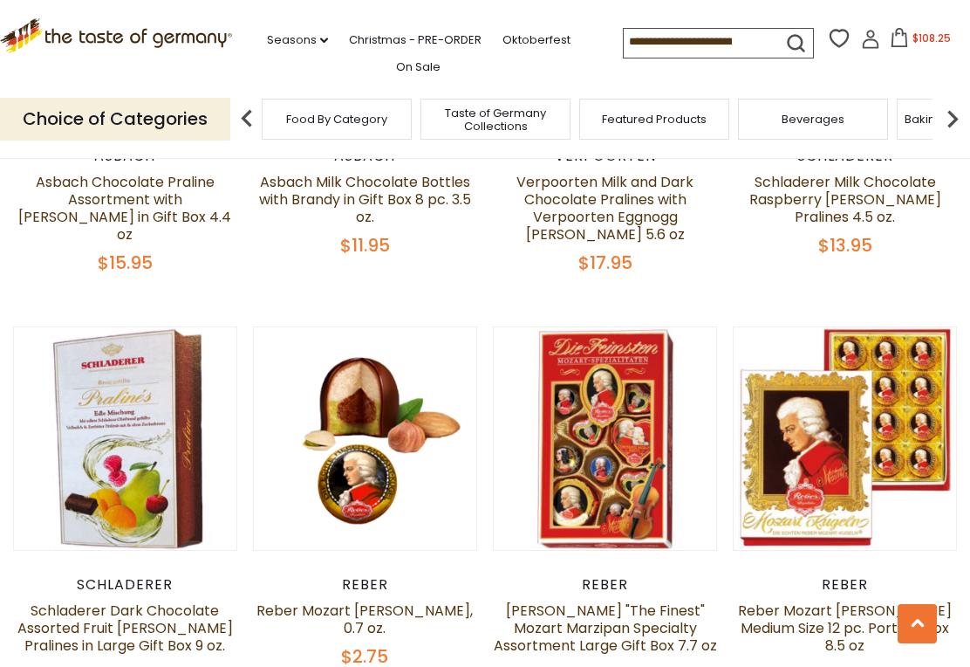
scroll to position [3628, 0]
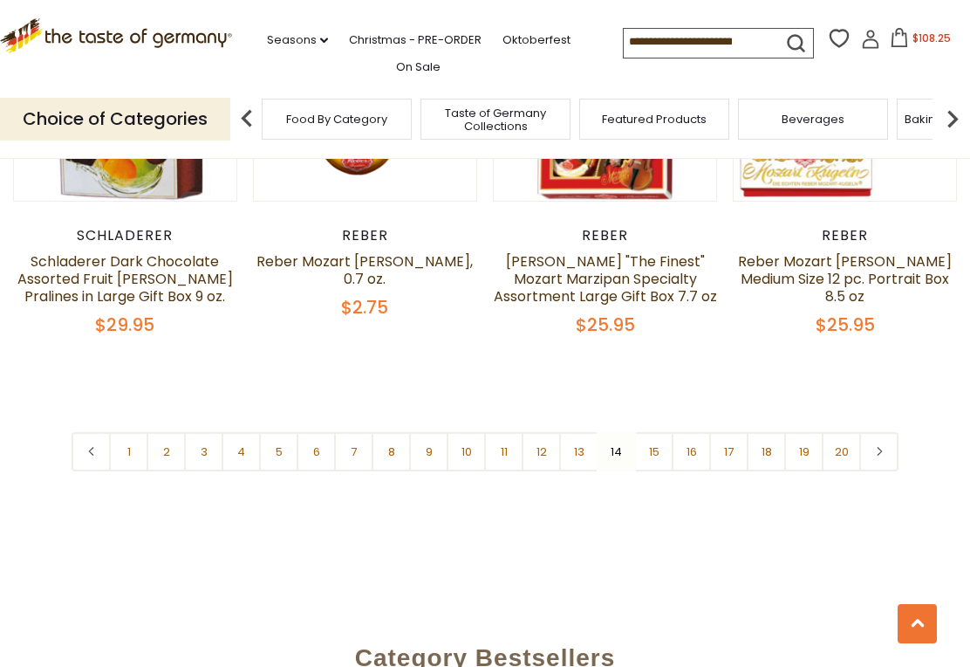
click at [655, 432] on link "15" at bounding box center [653, 451] width 39 height 39
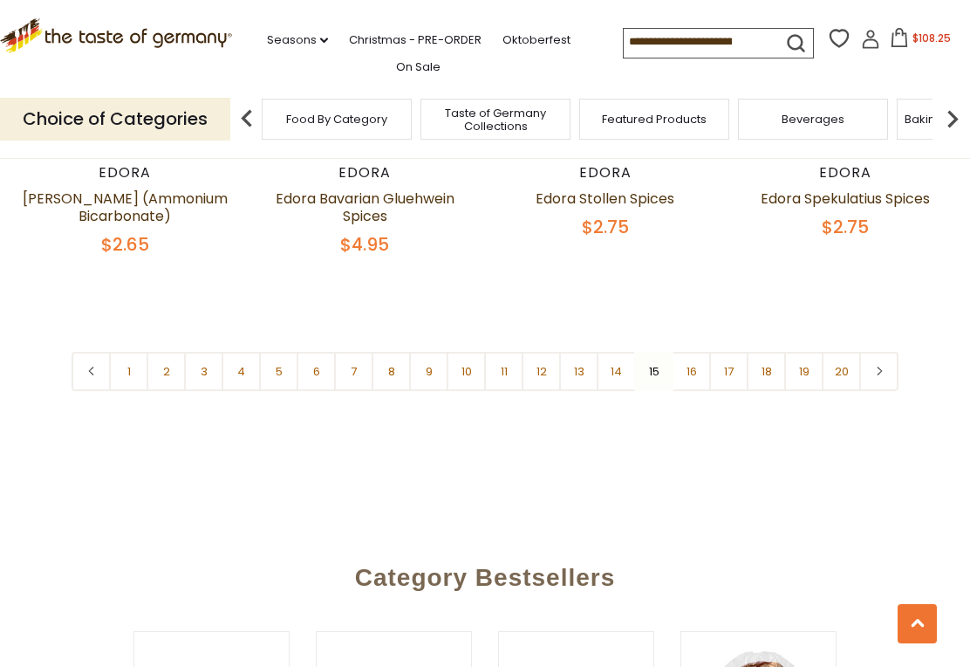
scroll to position [3986, 0]
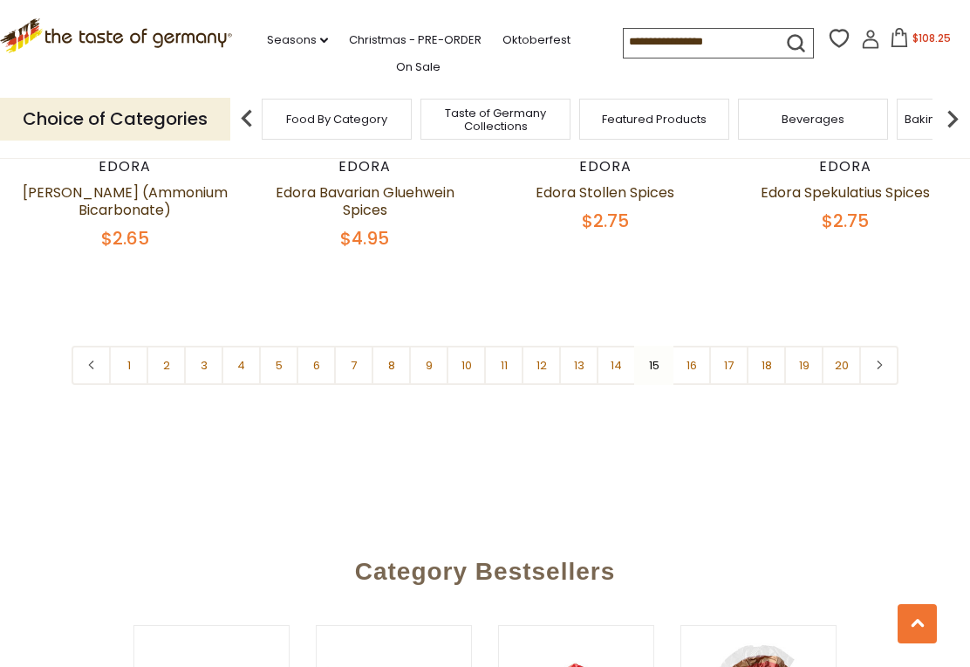
click at [705, 346] on link "16" at bounding box center [691, 365] width 39 height 39
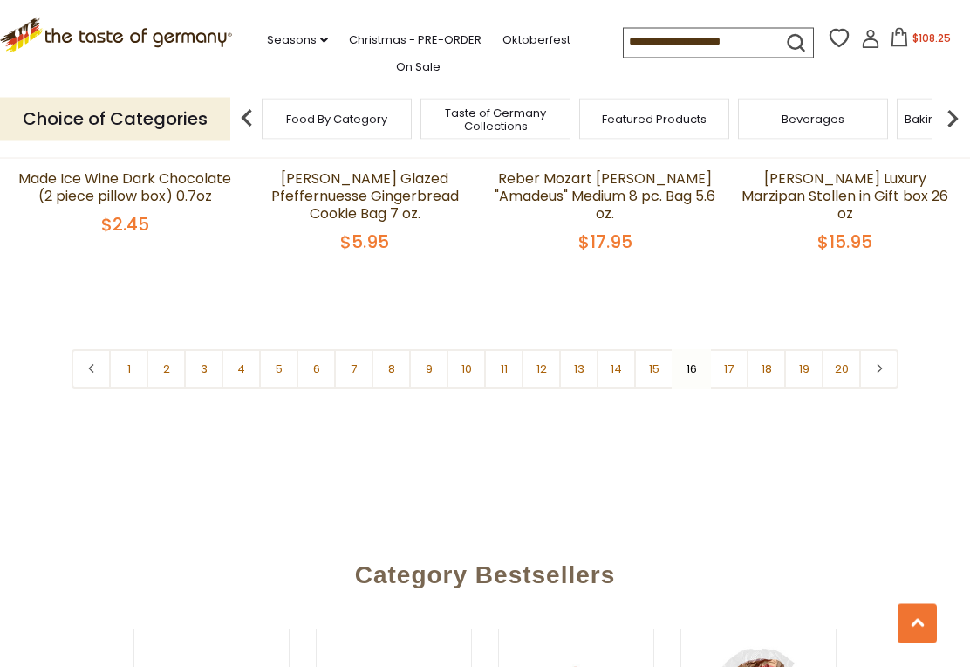
scroll to position [3962, 0]
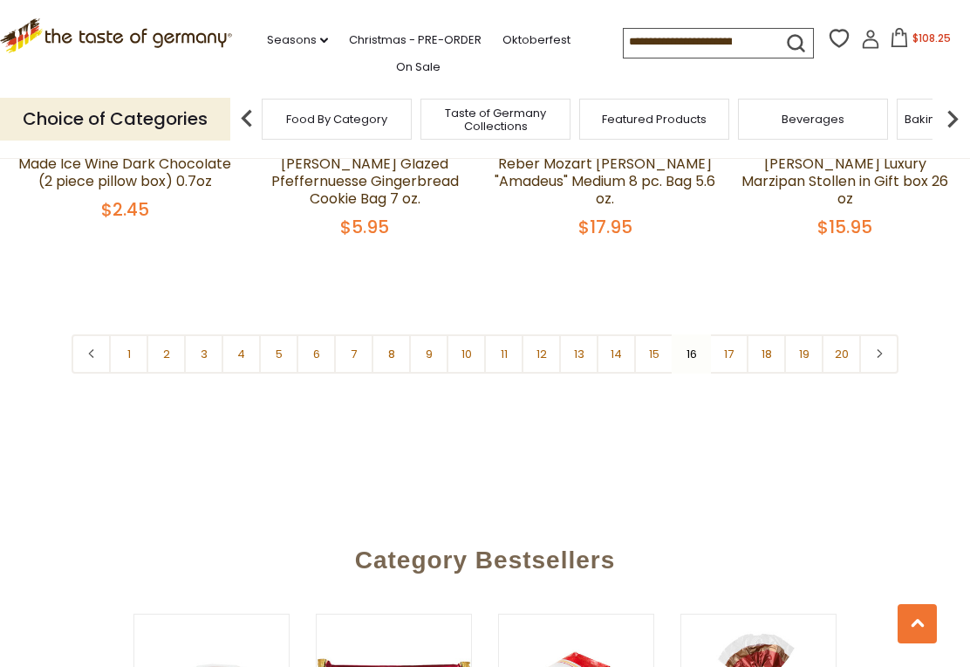
click at [733, 334] on link "17" at bounding box center [729, 353] width 39 height 39
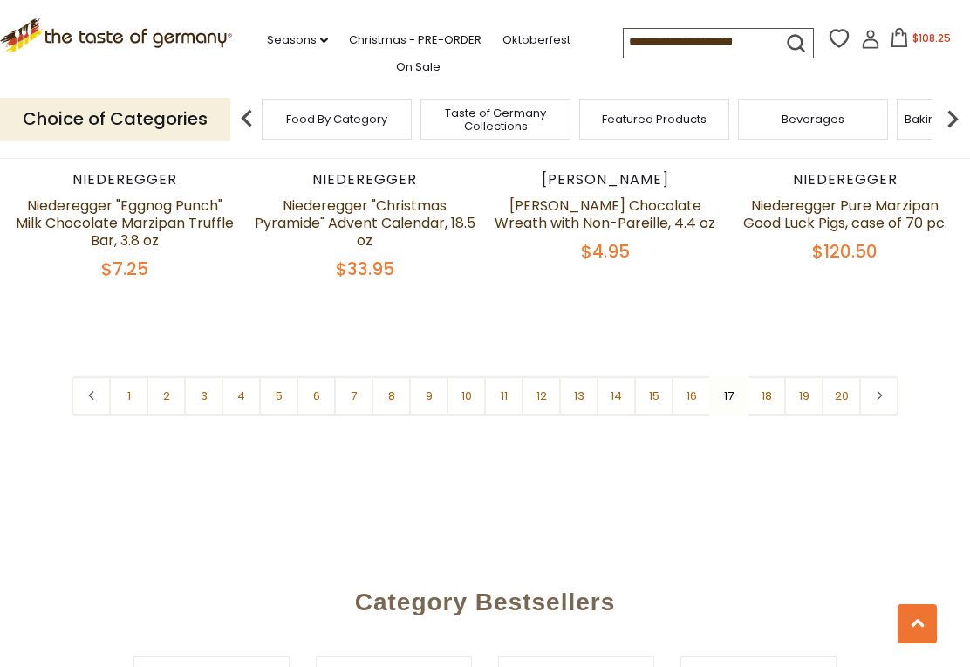
scroll to position [3948, 0]
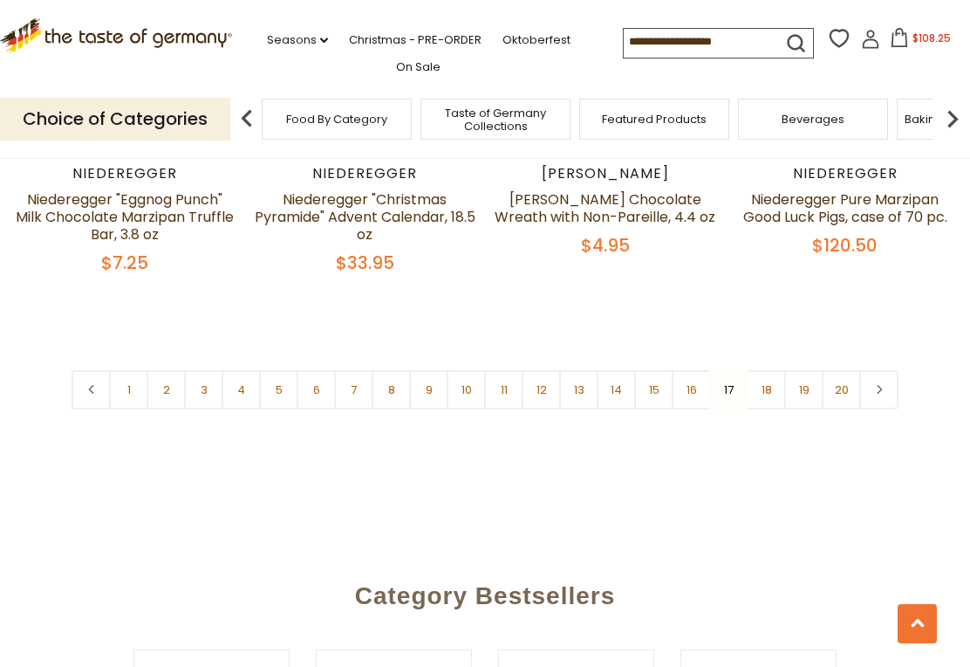
click at [766, 387] on link "18" at bounding box center [766, 389] width 39 height 39
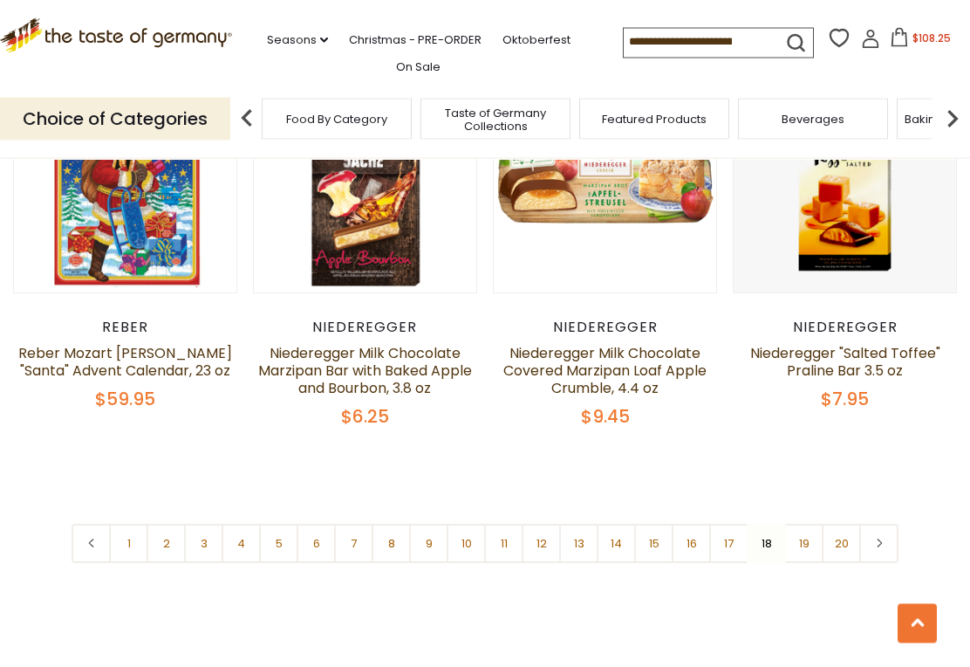
scroll to position [3867, 0]
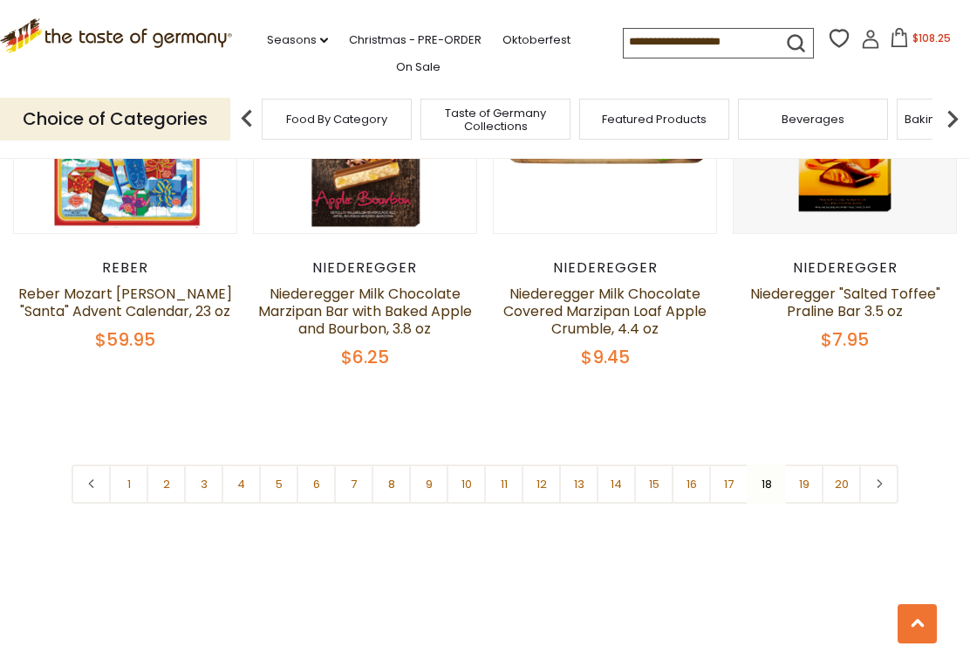
click at [803, 465] on link "19" at bounding box center [804, 483] width 39 height 39
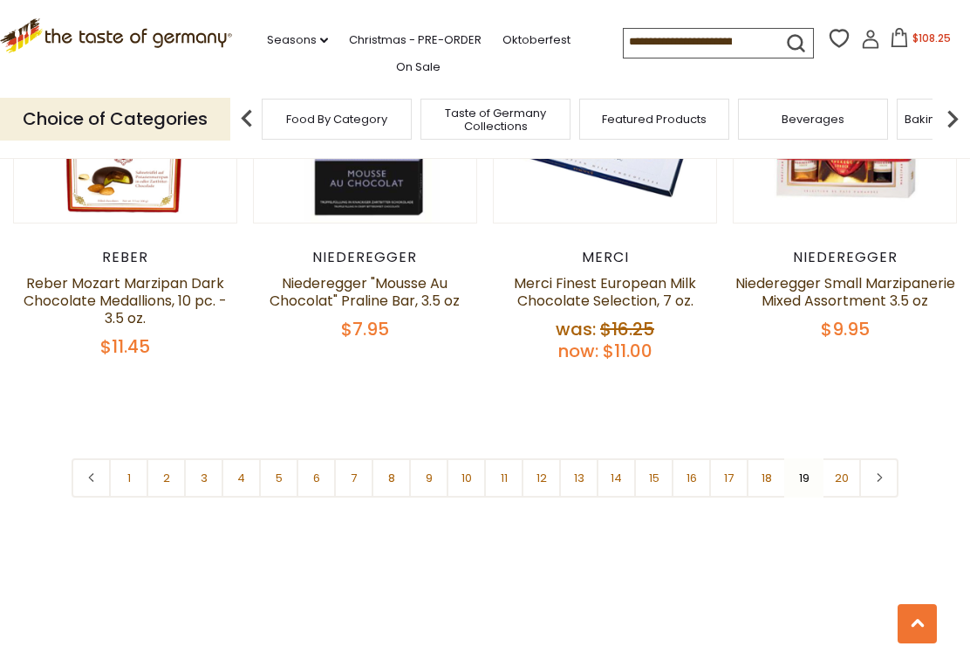
scroll to position [3944, 0]
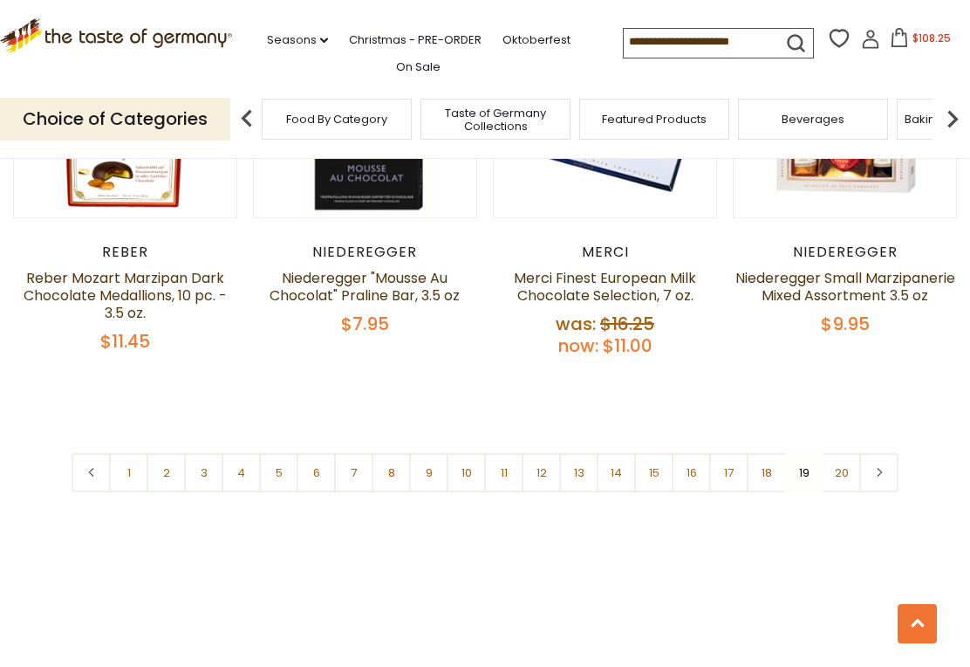
click at [846, 453] on link "20" at bounding box center [841, 472] width 39 height 39
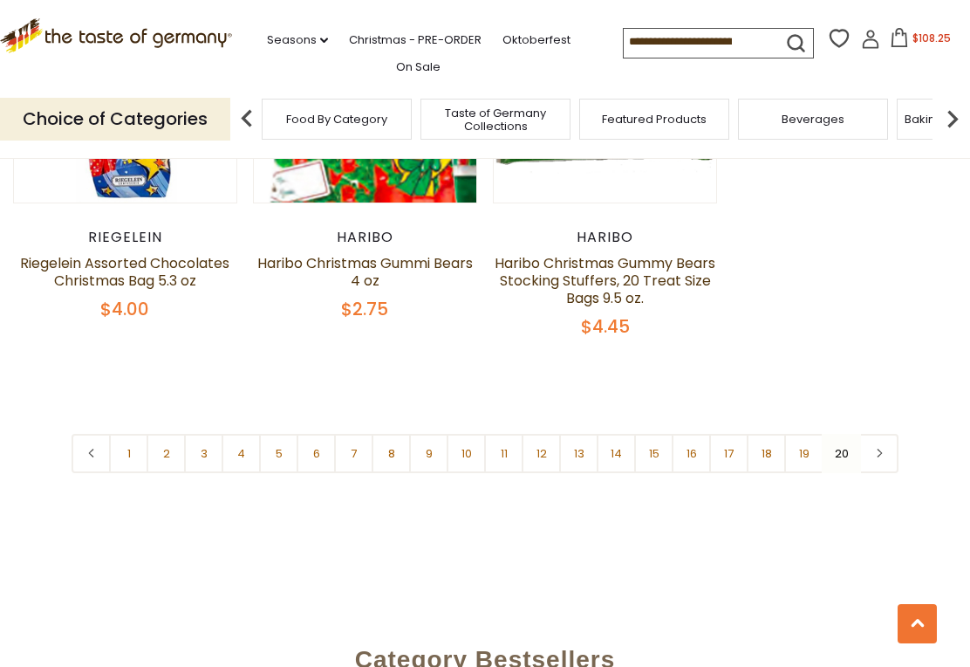
scroll to position [1023, 0]
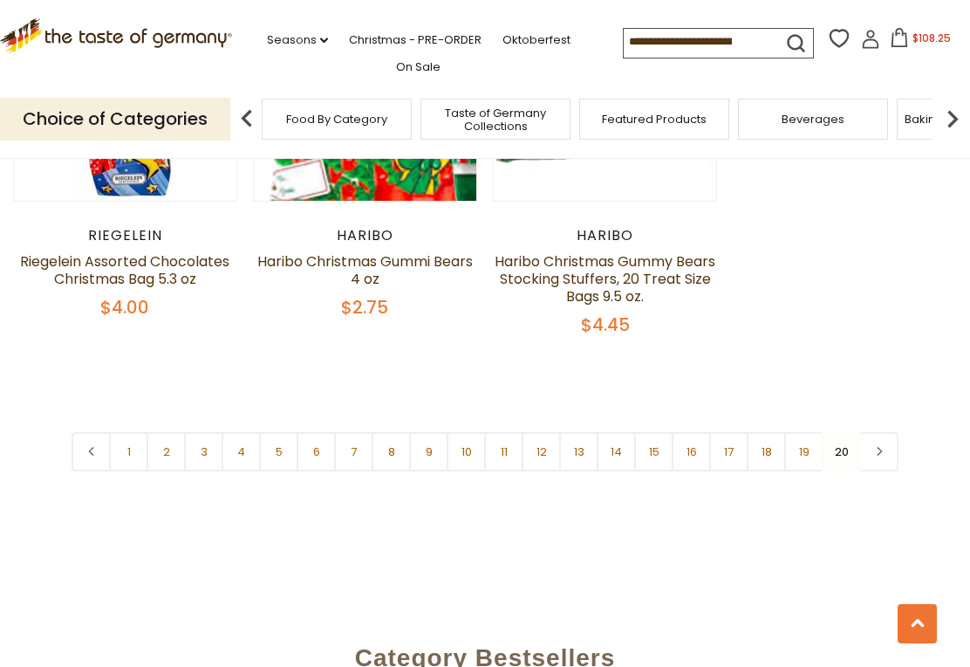
click at [913, 37] on span "$108.25" at bounding box center [932, 38] width 38 height 15
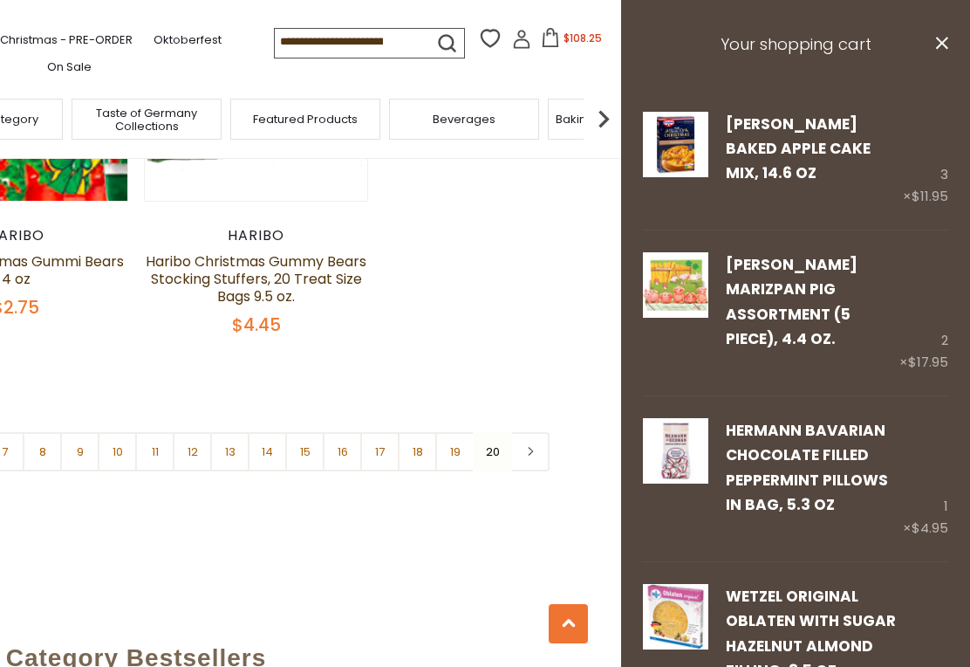
click at [737, 189] on link "Edit" at bounding box center [739, 198] width 26 height 18
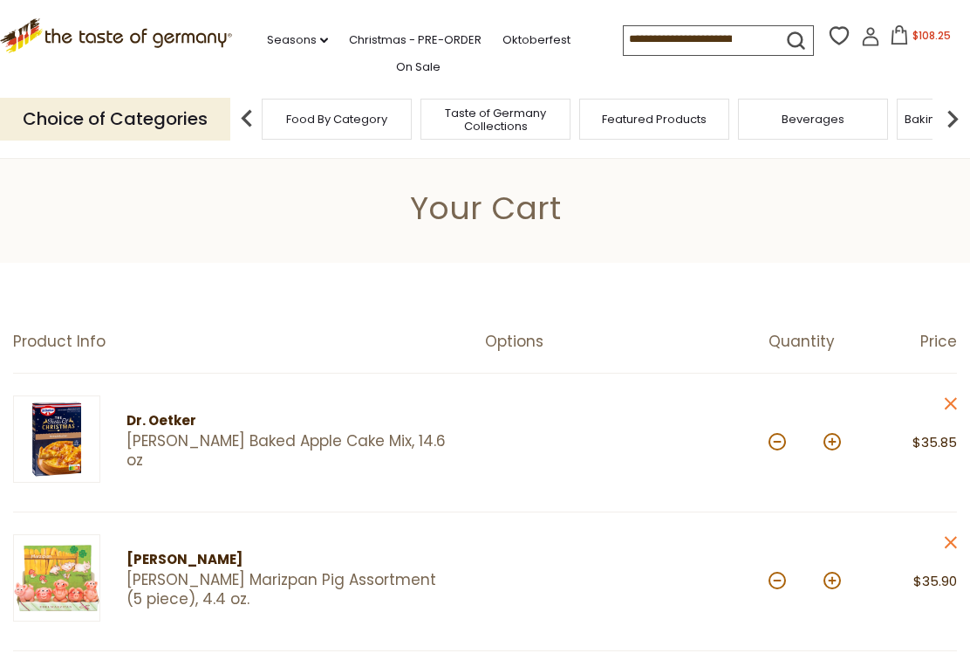
click at [771, 445] on button at bounding box center [777, 441] width 17 height 17
type input "*"
click at [918, 41] on span "$96.3" at bounding box center [932, 35] width 29 height 15
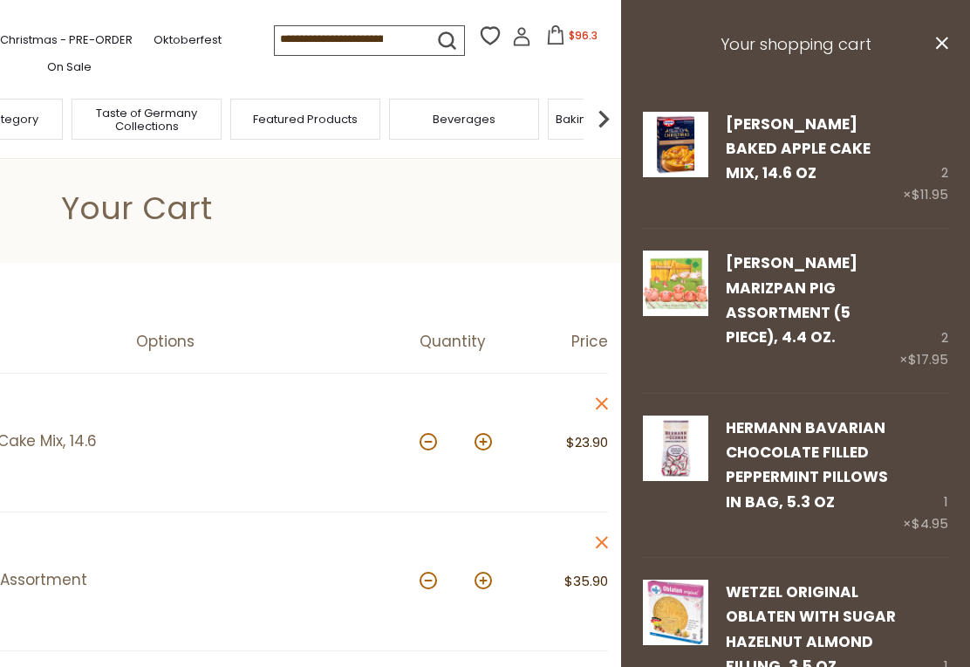
click at [795, 354] on link "Remove" at bounding box center [788, 362] width 46 height 17
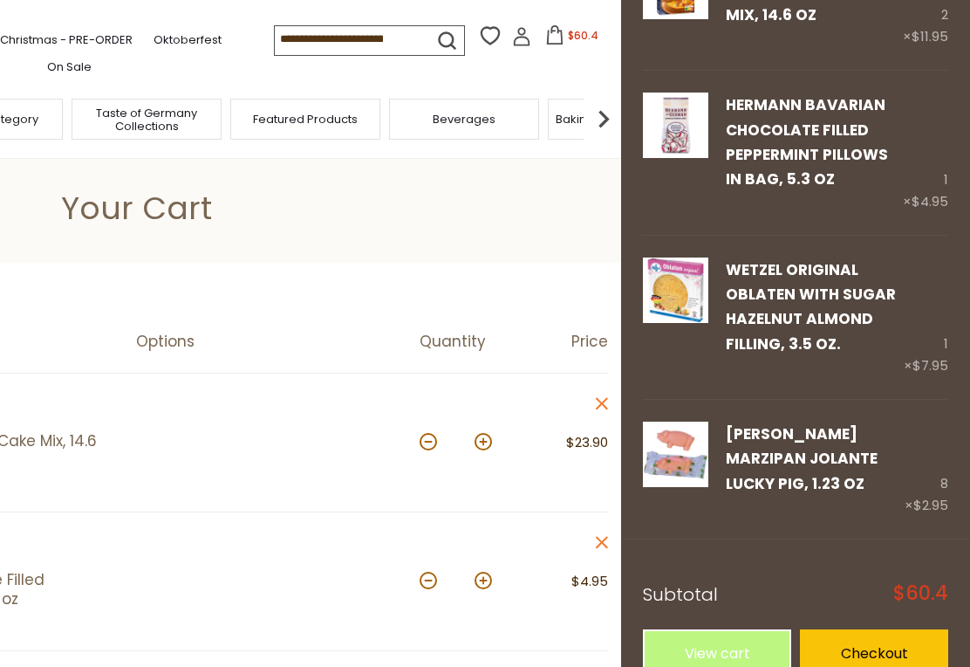
scroll to position [158, 0]
click at [734, 629] on link "View cart" at bounding box center [717, 653] width 148 height 48
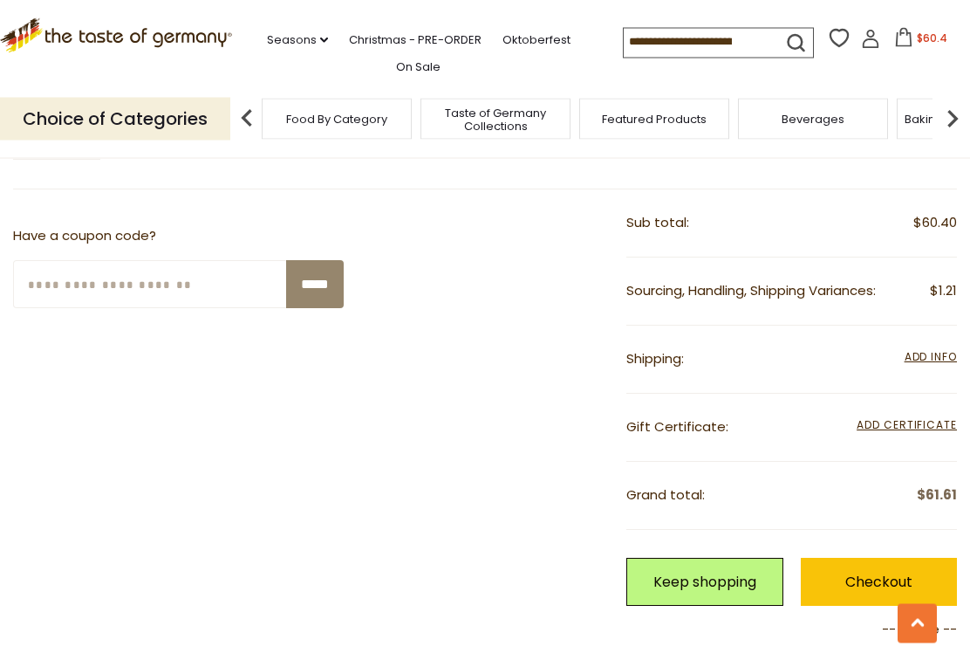
scroll to position [713, 0]
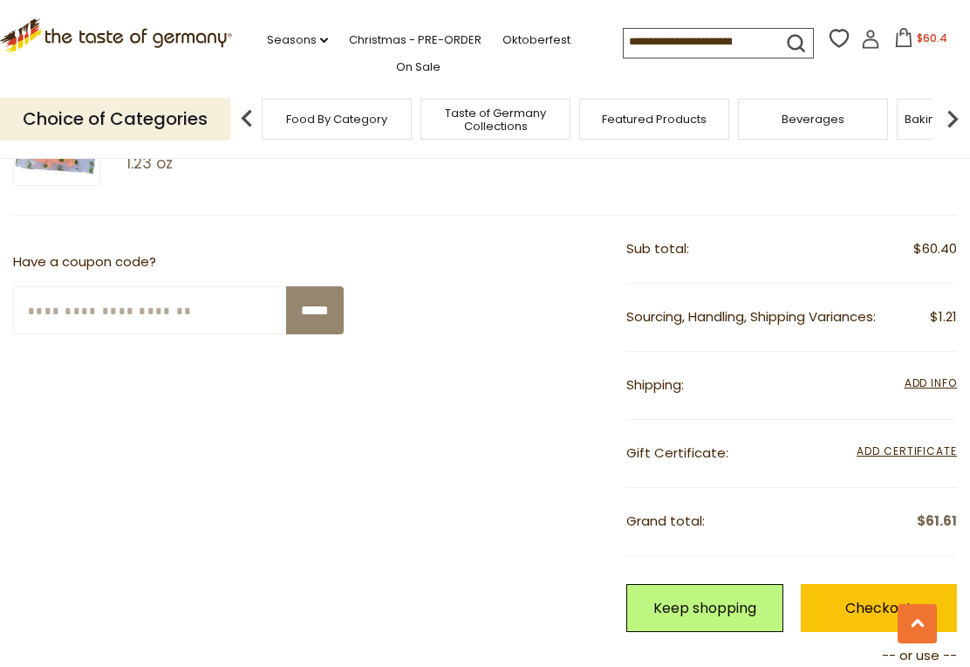
click at [891, 603] on link "Checkout" at bounding box center [879, 608] width 156 height 48
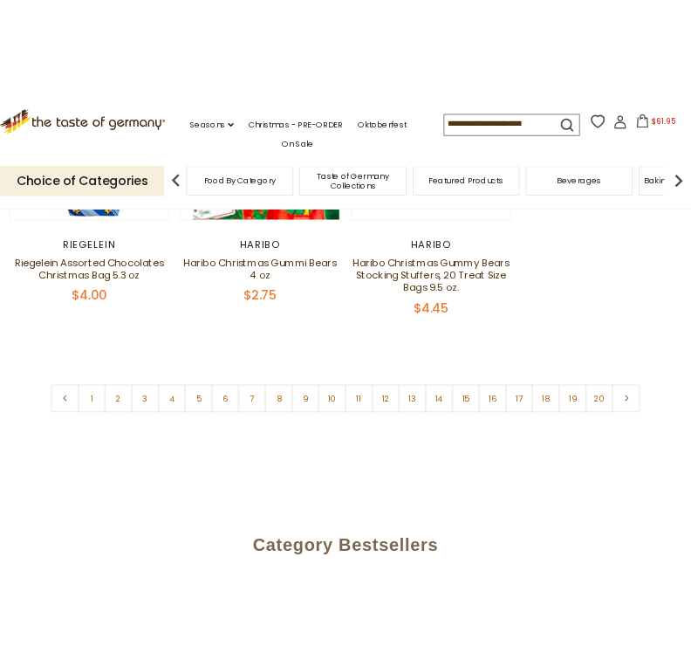
scroll to position [1332, 0]
